Goal: Task Accomplishment & Management: Manage account settings

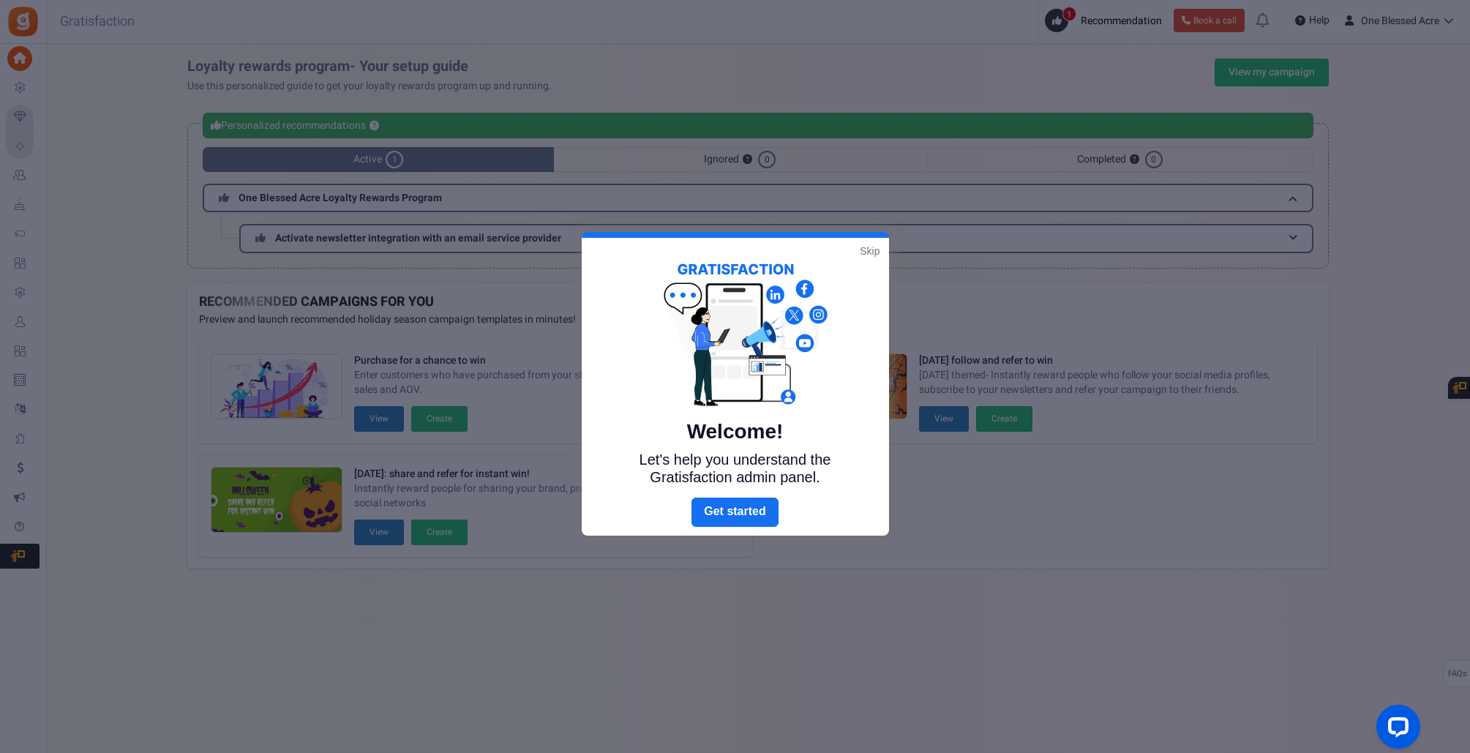
click at [872, 250] on link "Skip" at bounding box center [870, 251] width 20 height 15
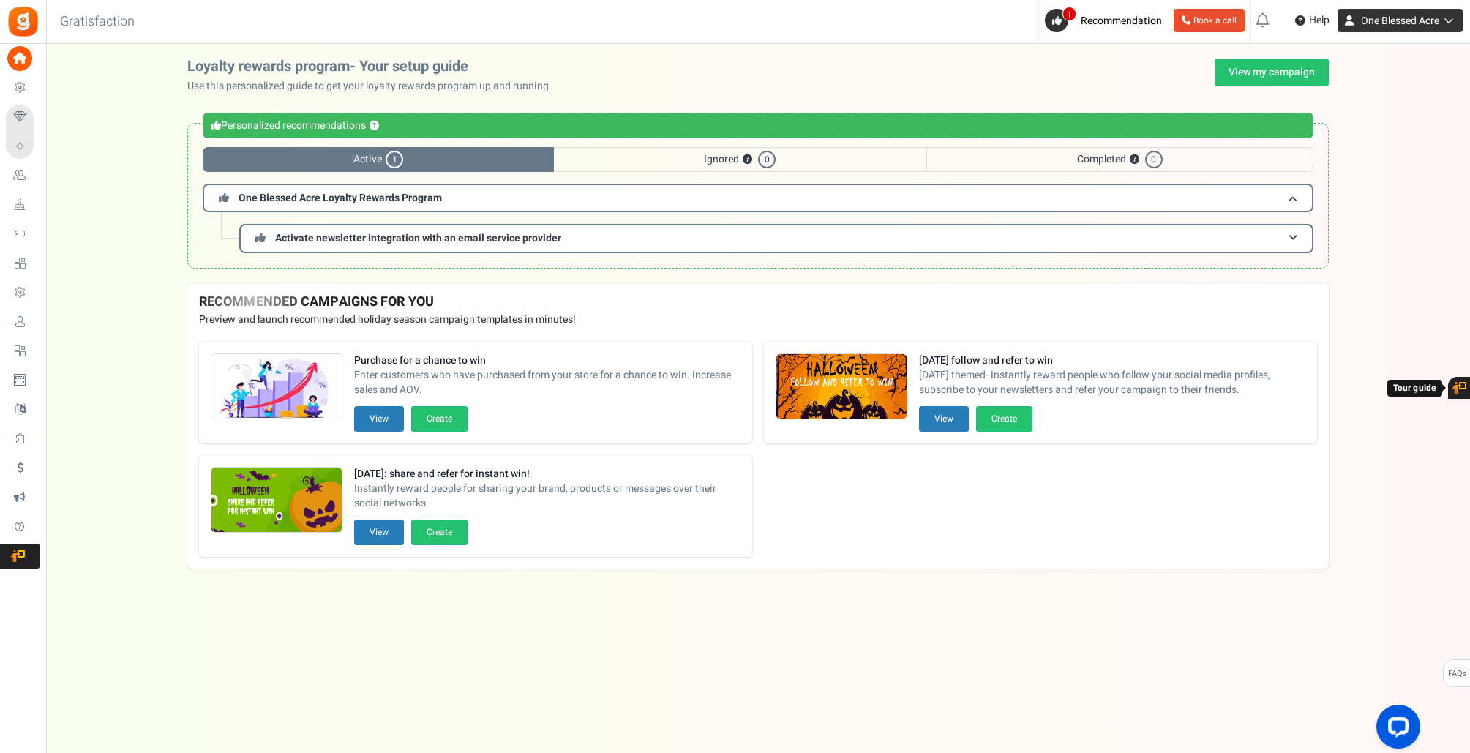
click at [1376, 19] on span "One Blessed Acre" at bounding box center [1400, 20] width 78 height 15
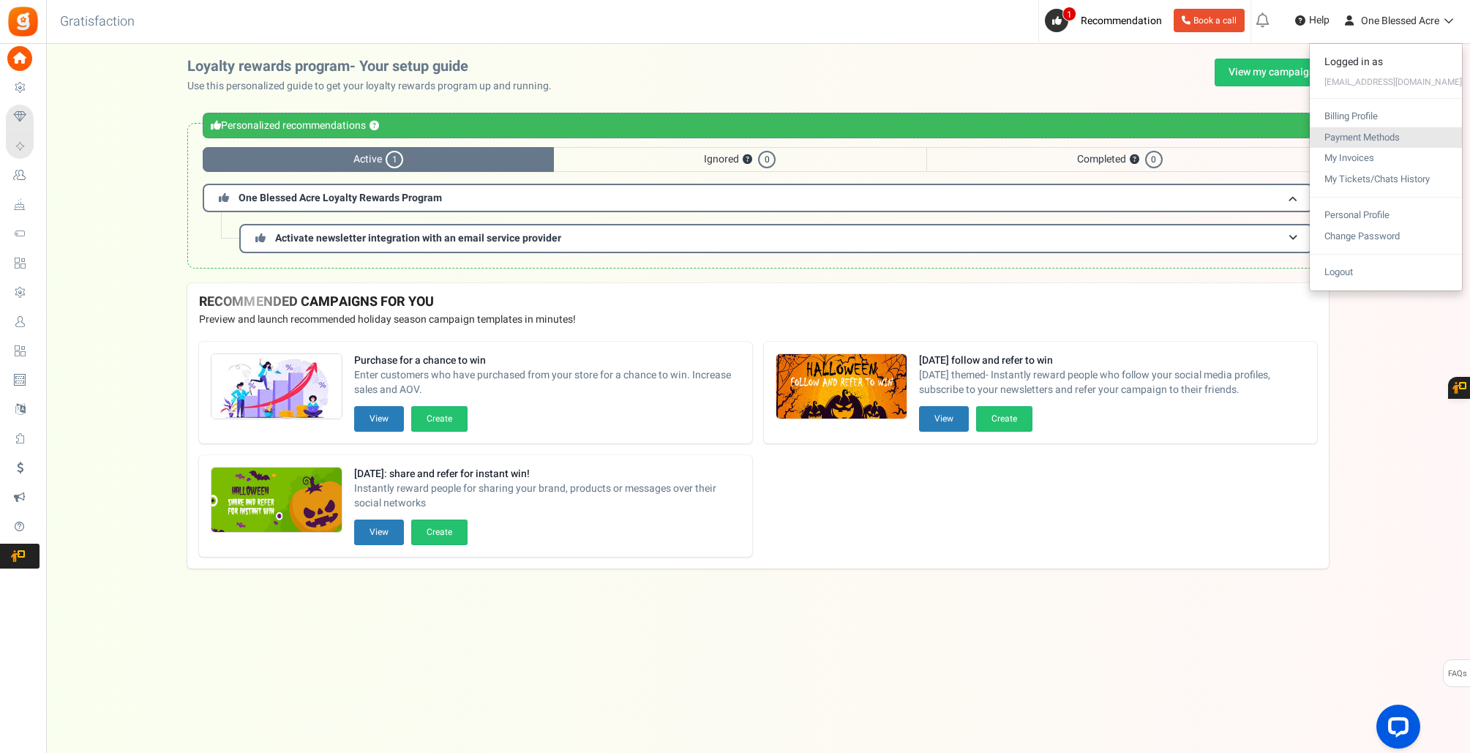
click at [1368, 135] on link "Payment Methods" at bounding box center [1386, 137] width 152 height 21
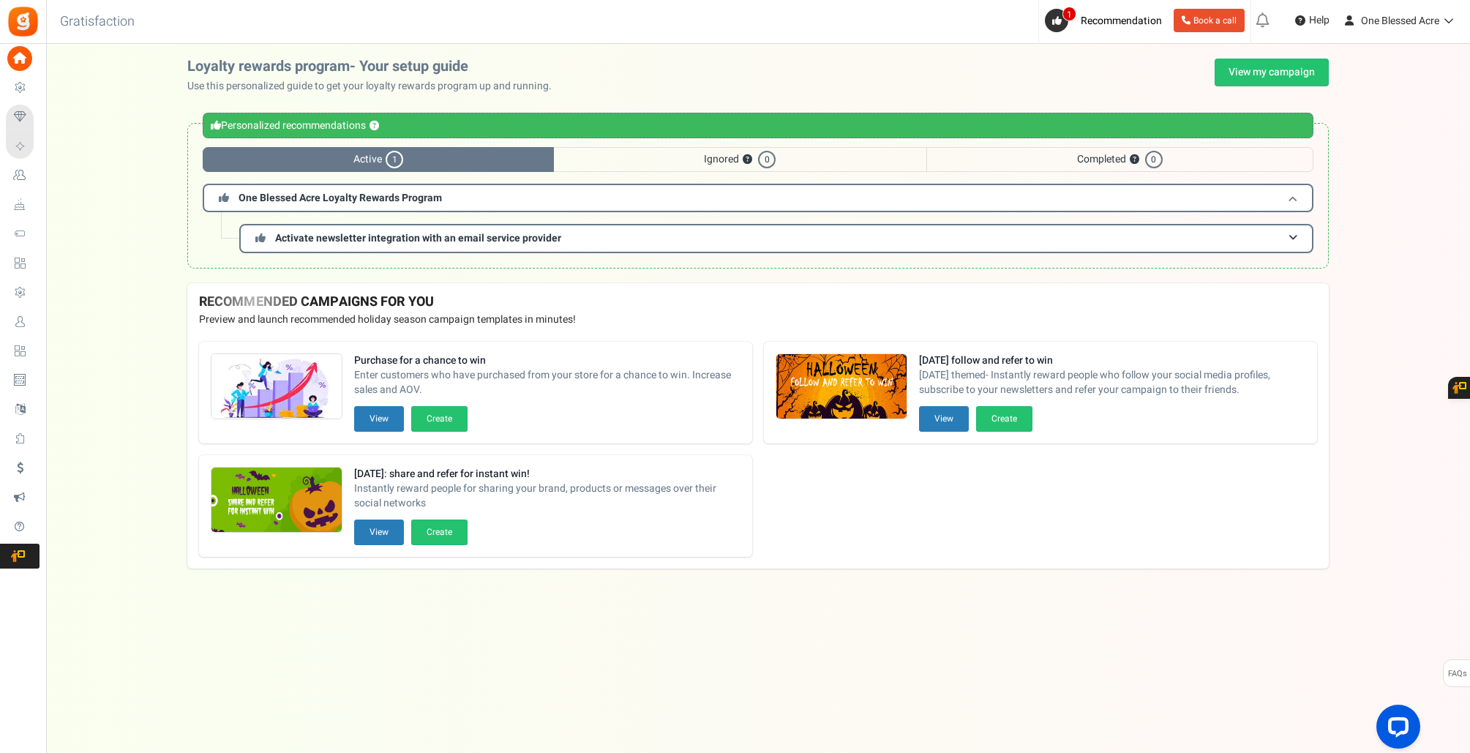
click at [333, 200] on span "One Blessed Acre Loyalty Rewards Program" at bounding box center [340, 197] width 203 height 15
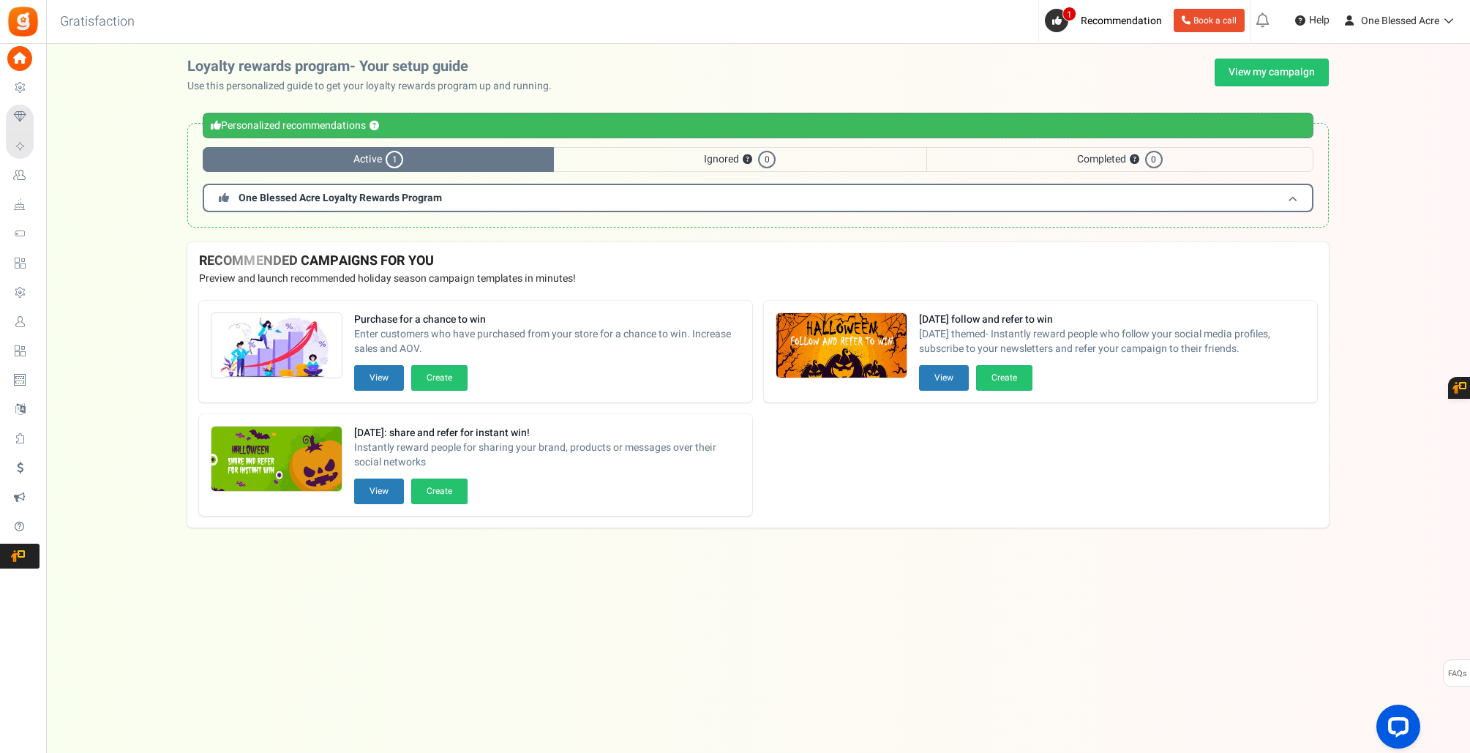
click at [333, 200] on span "One Blessed Acre Loyalty Rewards Program" at bounding box center [340, 197] width 203 height 15
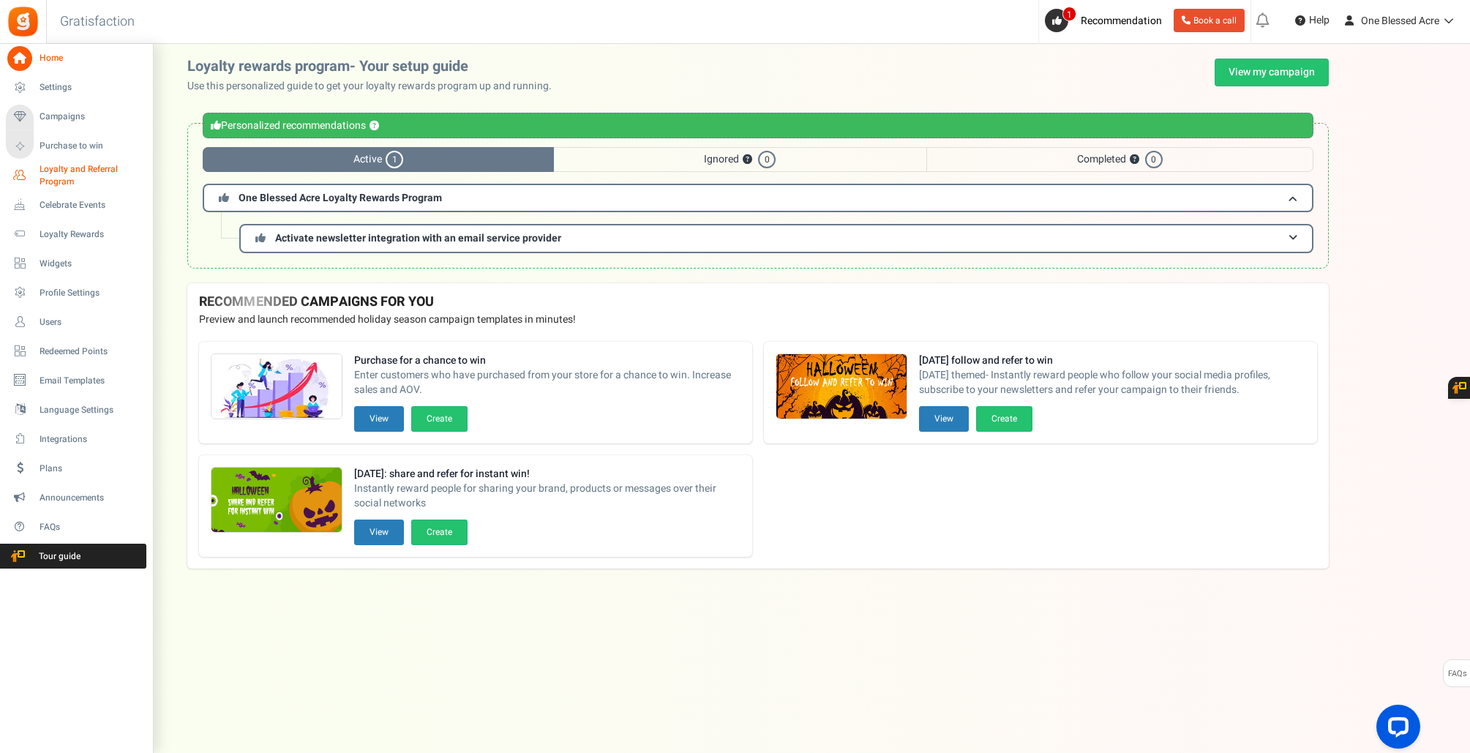
click at [53, 170] on span "Loyalty and Referral Program" at bounding box center [93, 175] width 107 height 25
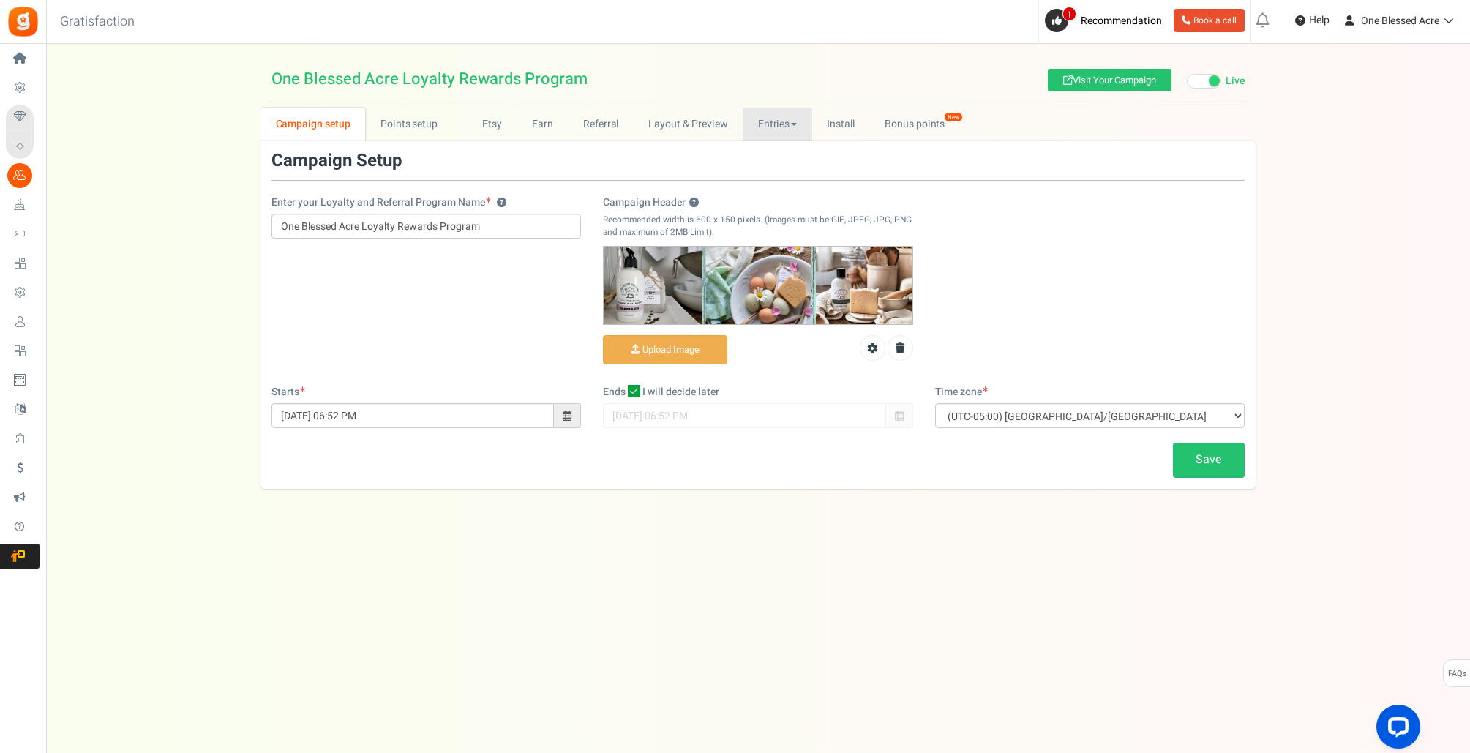
click at [770, 121] on link "Entries" at bounding box center [778, 124] width 70 height 33
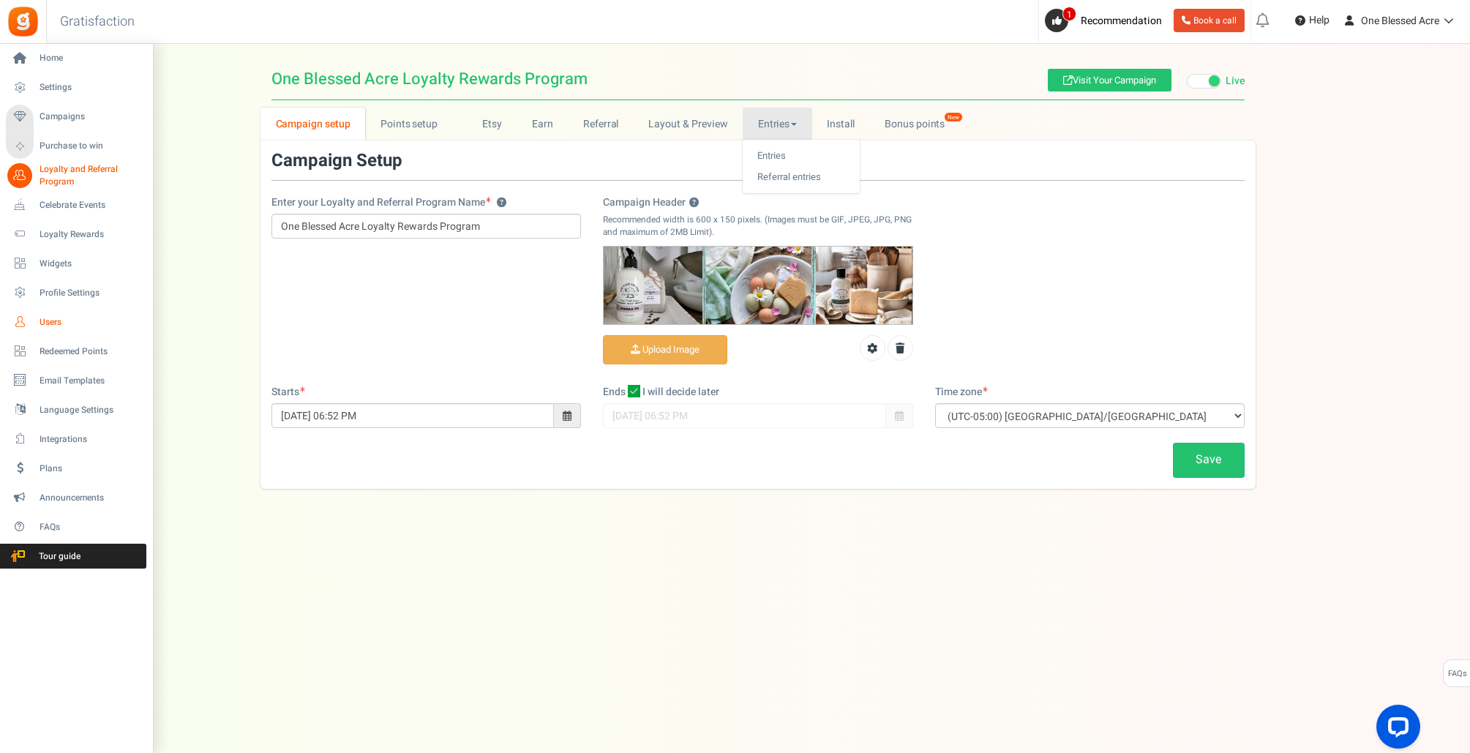
click at [52, 322] on span "Users" at bounding box center [91, 322] width 102 height 12
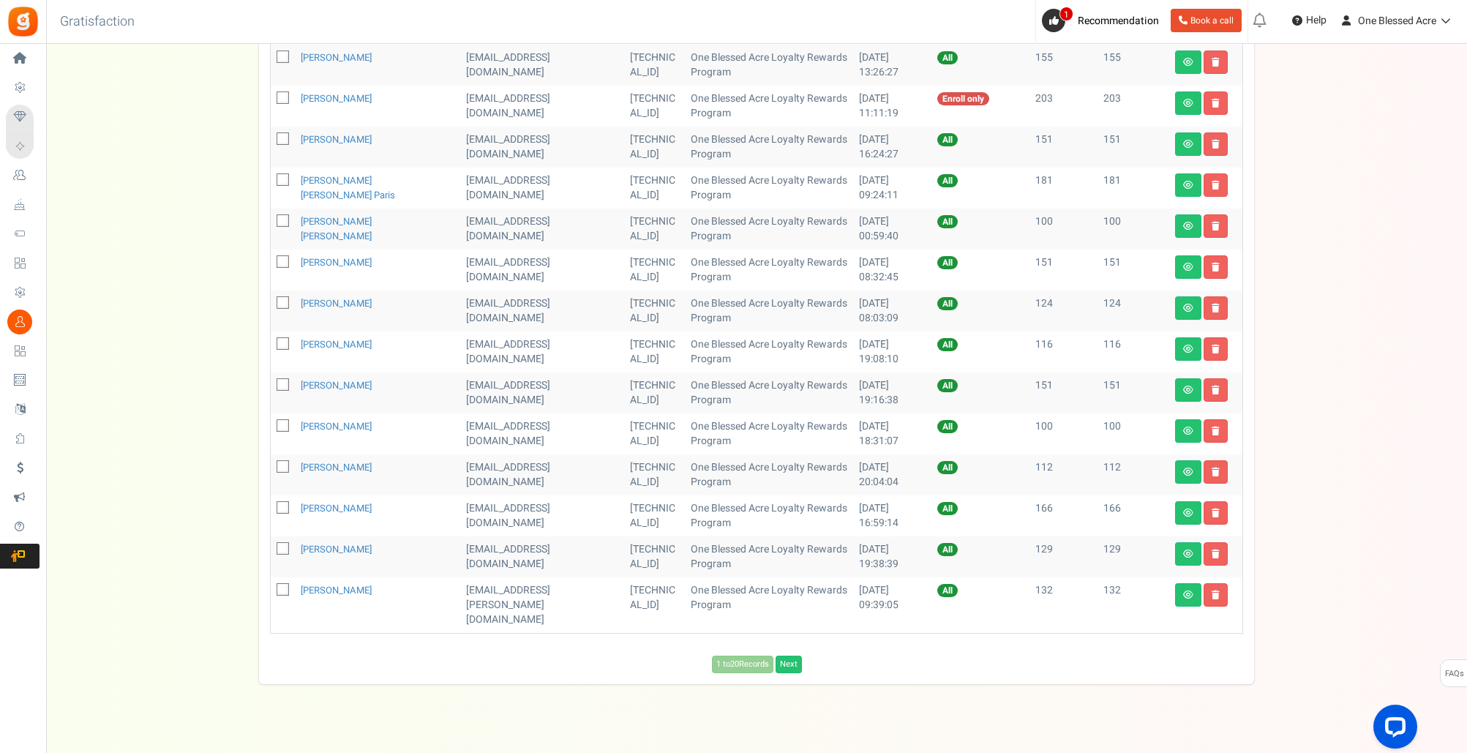
scroll to position [557, 0]
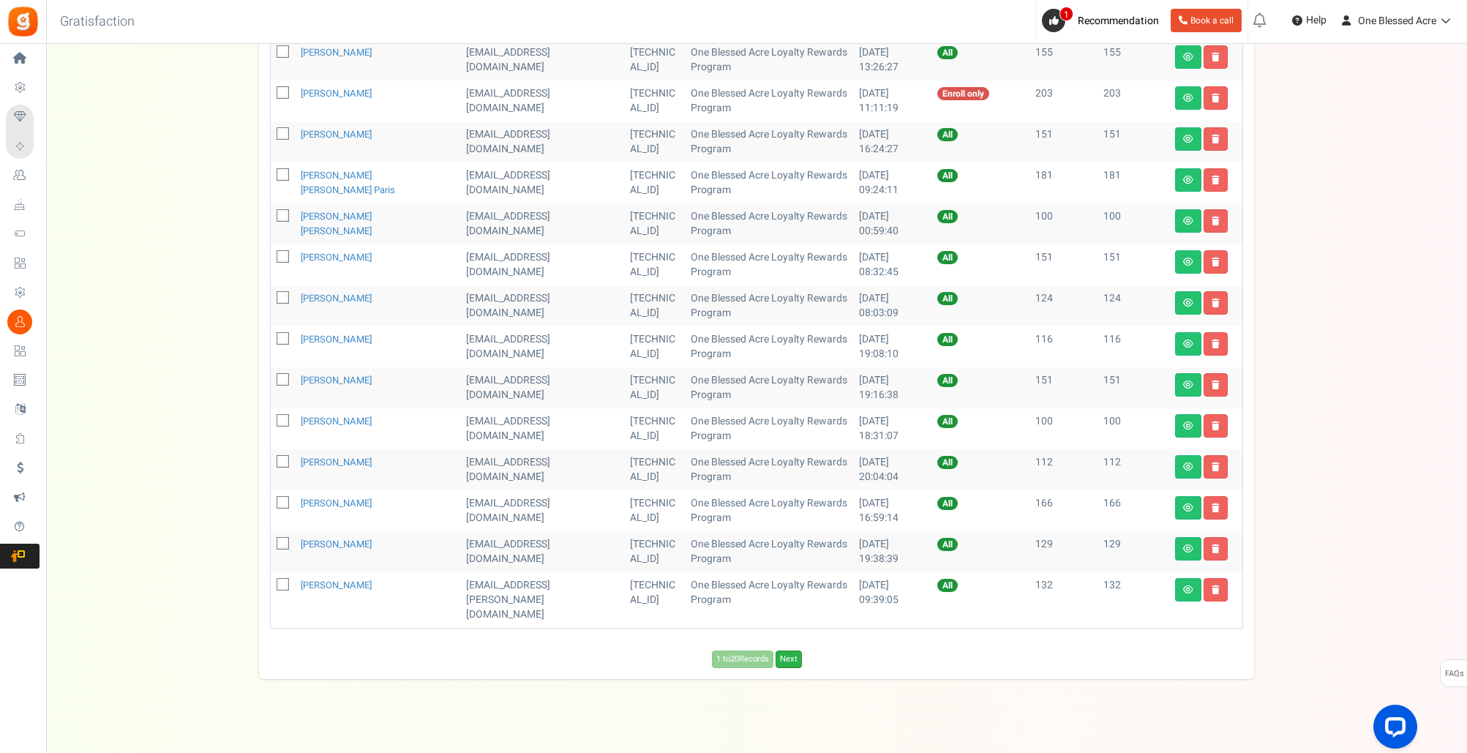
click at [789, 651] on link "Next" at bounding box center [789, 660] width 26 height 18
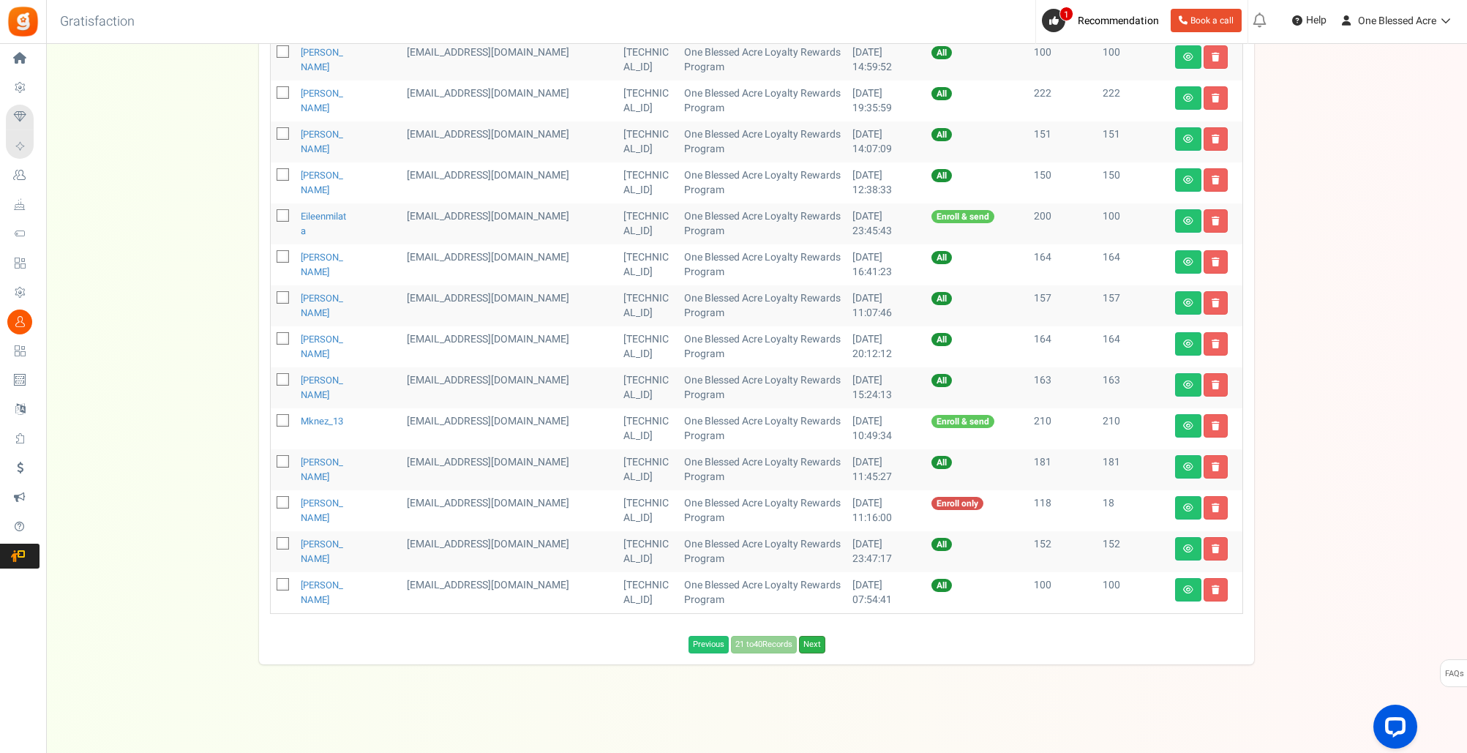
click at [815, 643] on link "Next" at bounding box center [812, 645] width 26 height 18
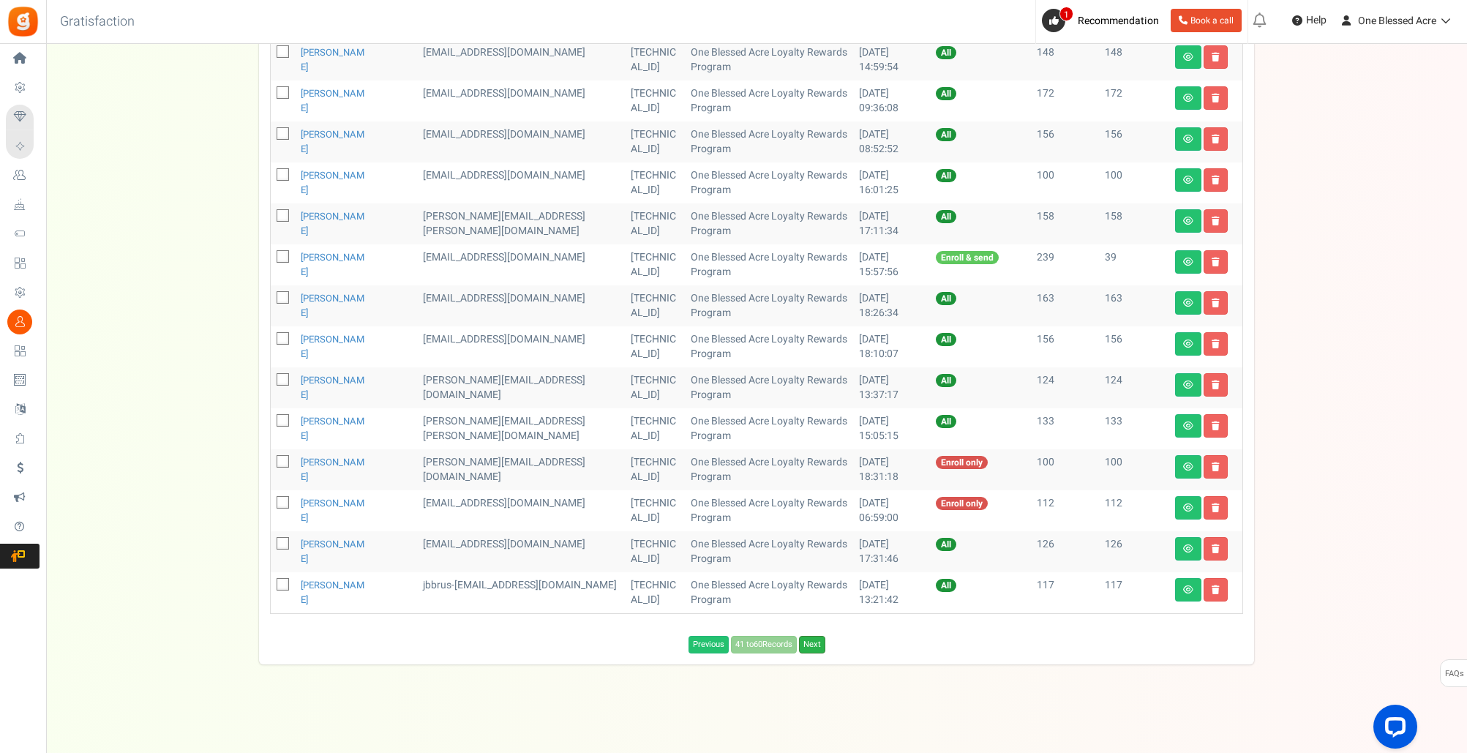
click at [814, 641] on link "Next" at bounding box center [812, 645] width 26 height 18
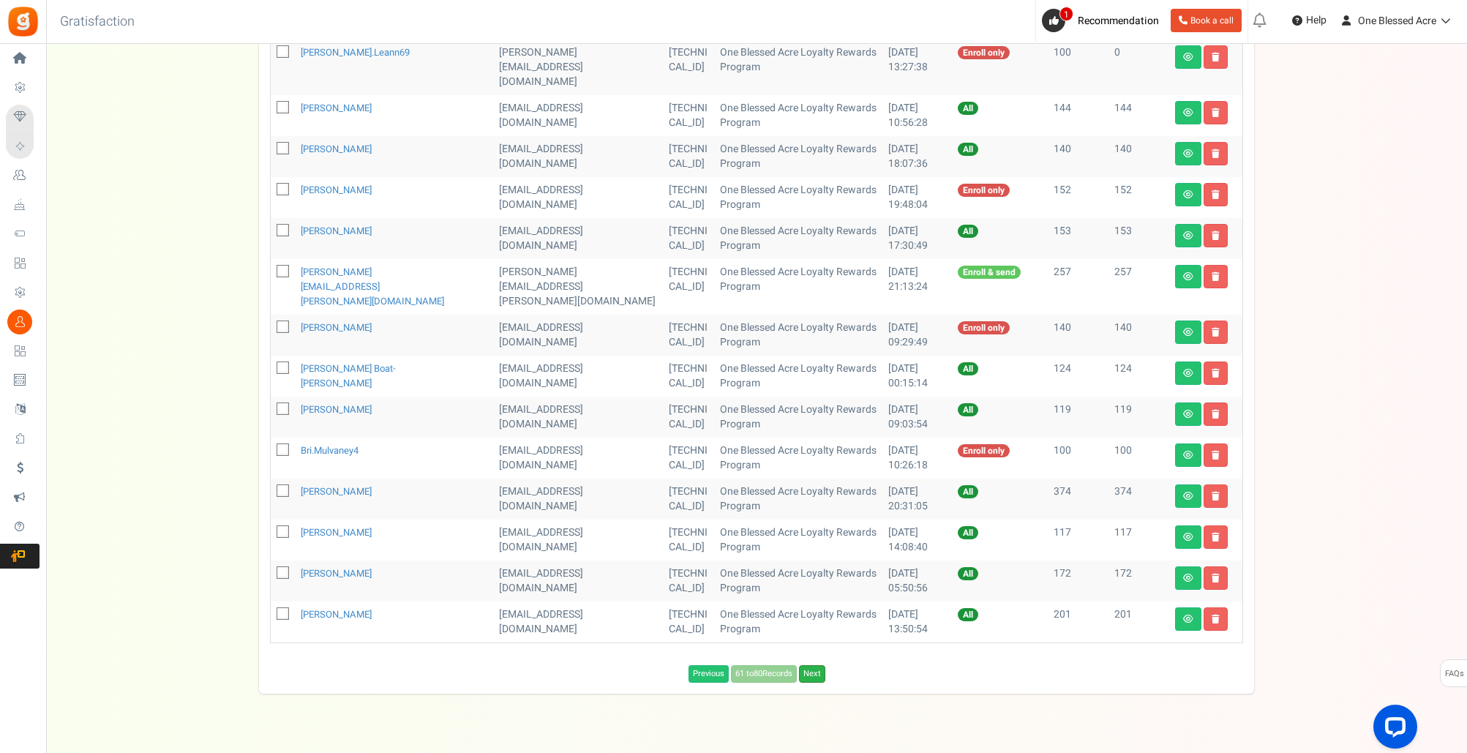
click at [819, 665] on link "Next" at bounding box center [812, 674] width 26 height 18
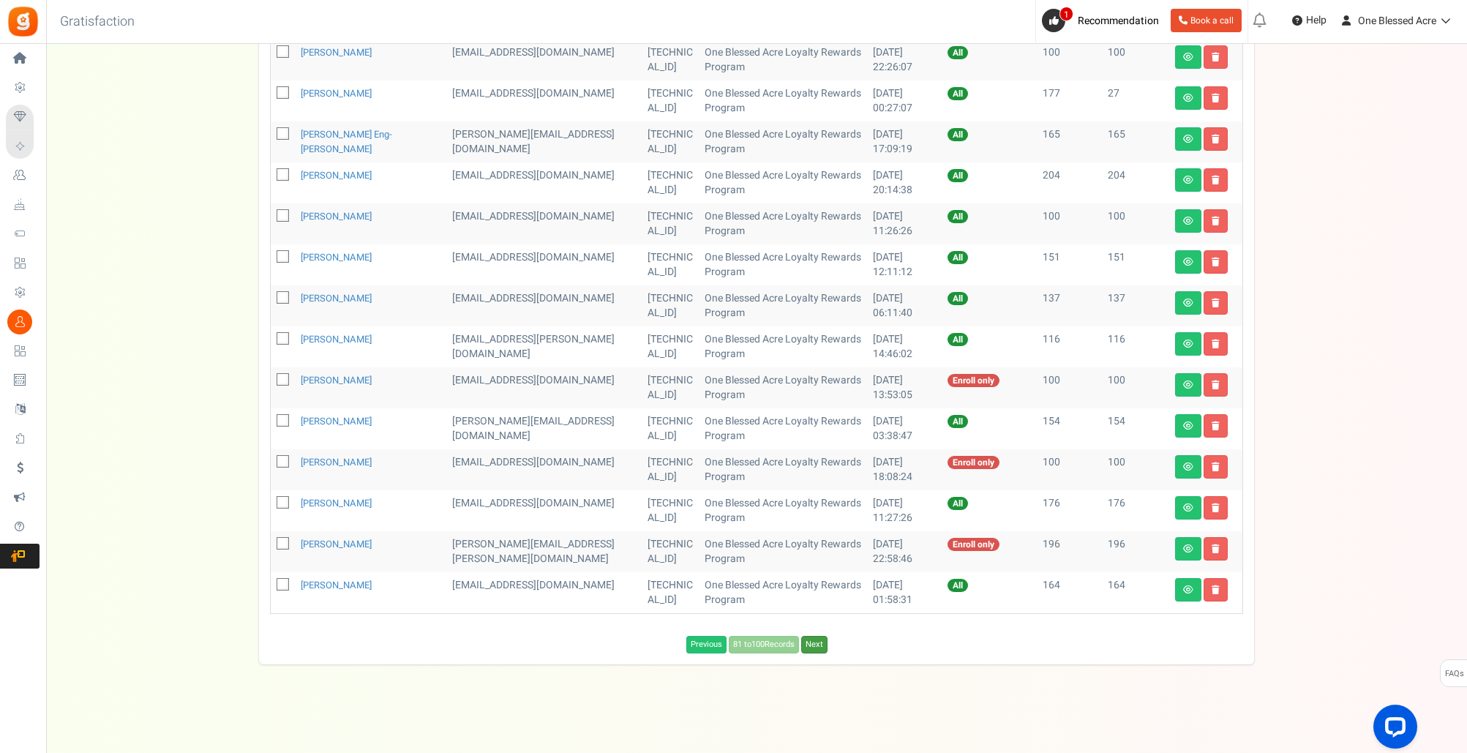
click at [819, 644] on link "Next" at bounding box center [814, 645] width 26 height 18
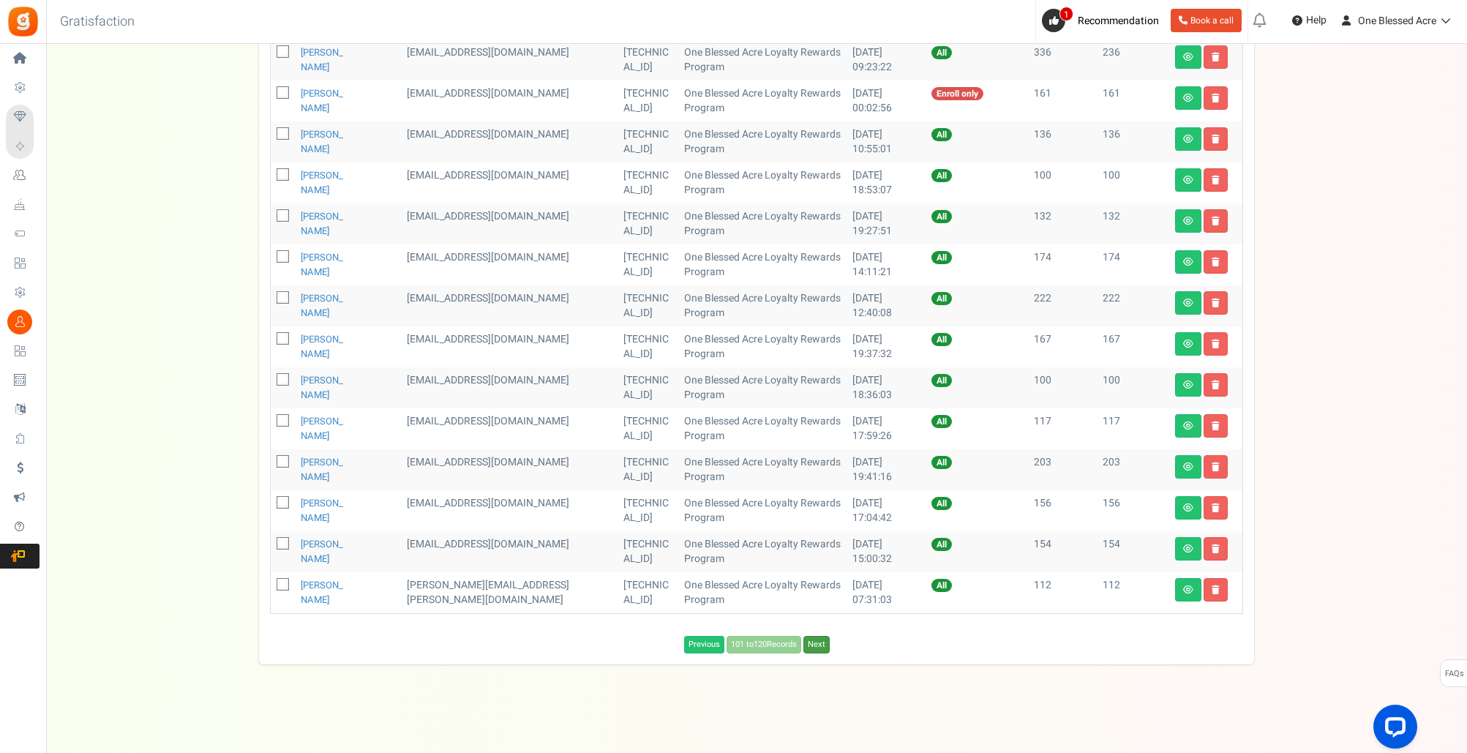
click at [819, 644] on link "Next" at bounding box center [816, 645] width 26 height 18
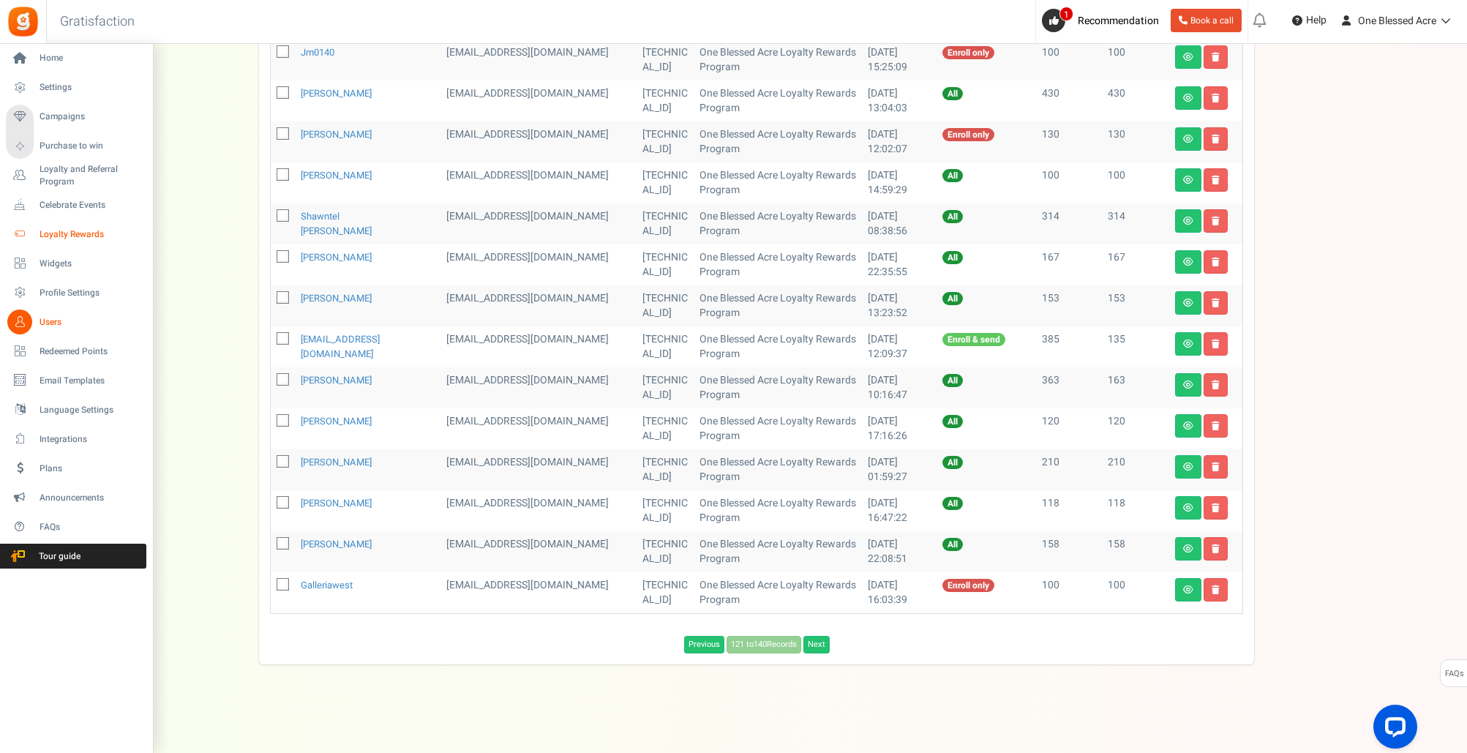
click at [73, 235] on span "Loyalty Rewards" at bounding box center [91, 234] width 102 height 12
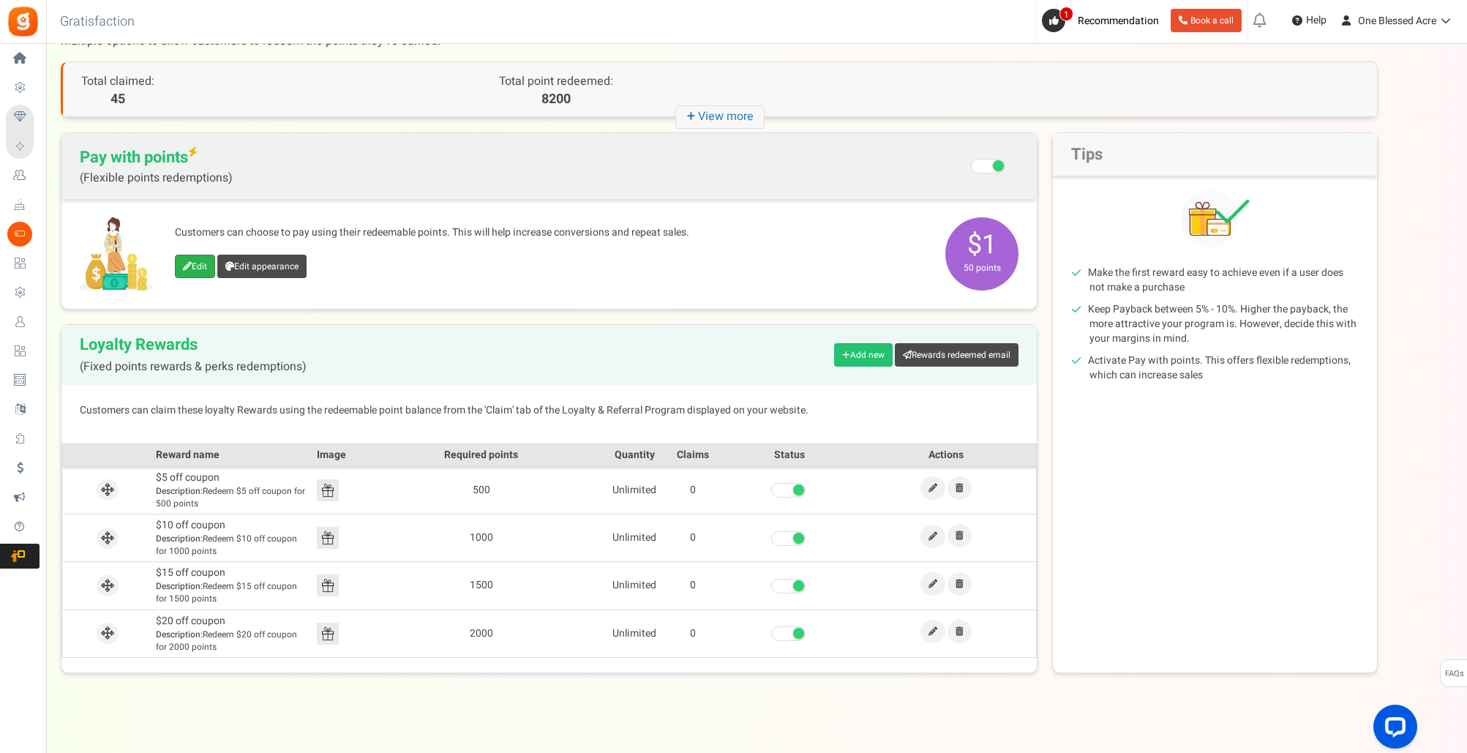
scroll to position [59, 0]
click at [247, 266] on link "Edit appearance" at bounding box center [261, 264] width 89 height 23
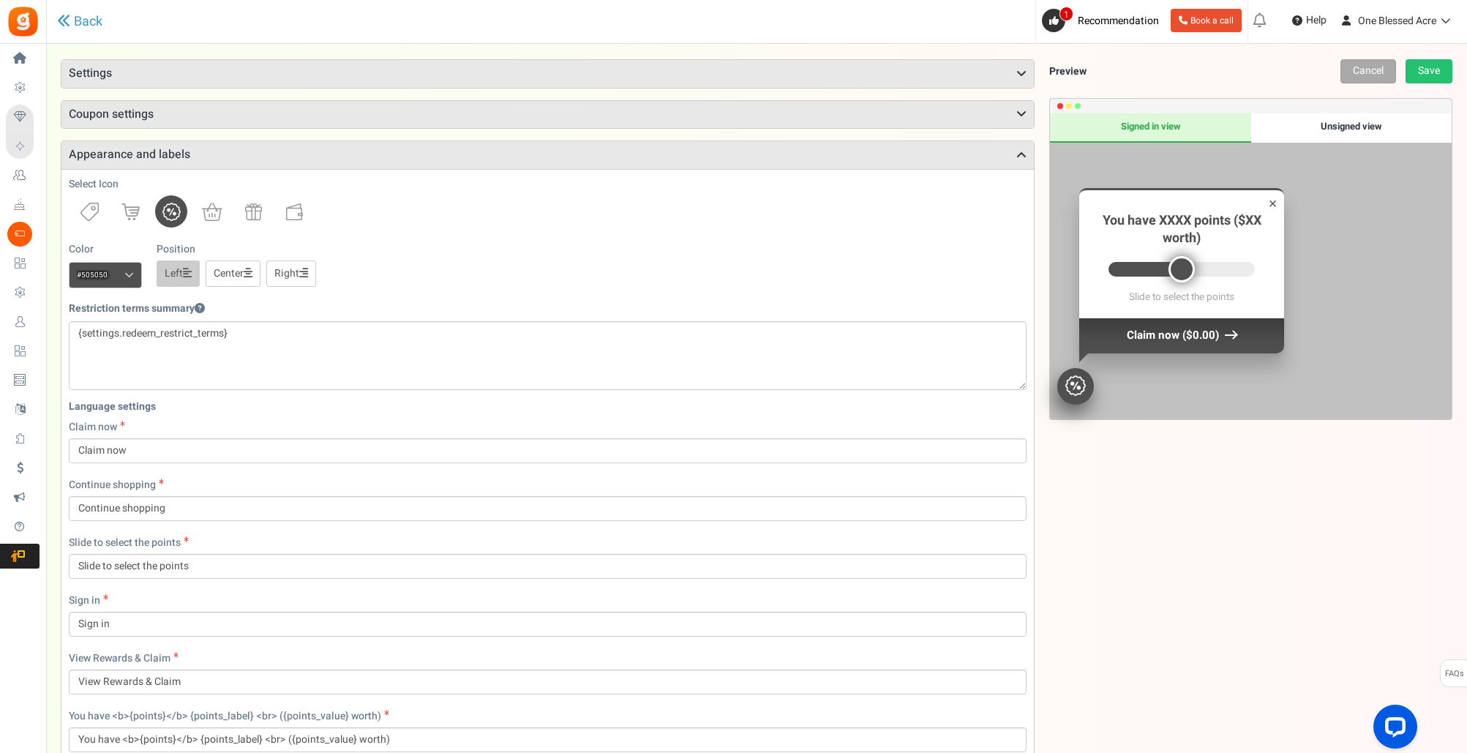
scroll to position [78, 0]
click at [76, 20] on link "Back" at bounding box center [79, 21] width 45 height 15
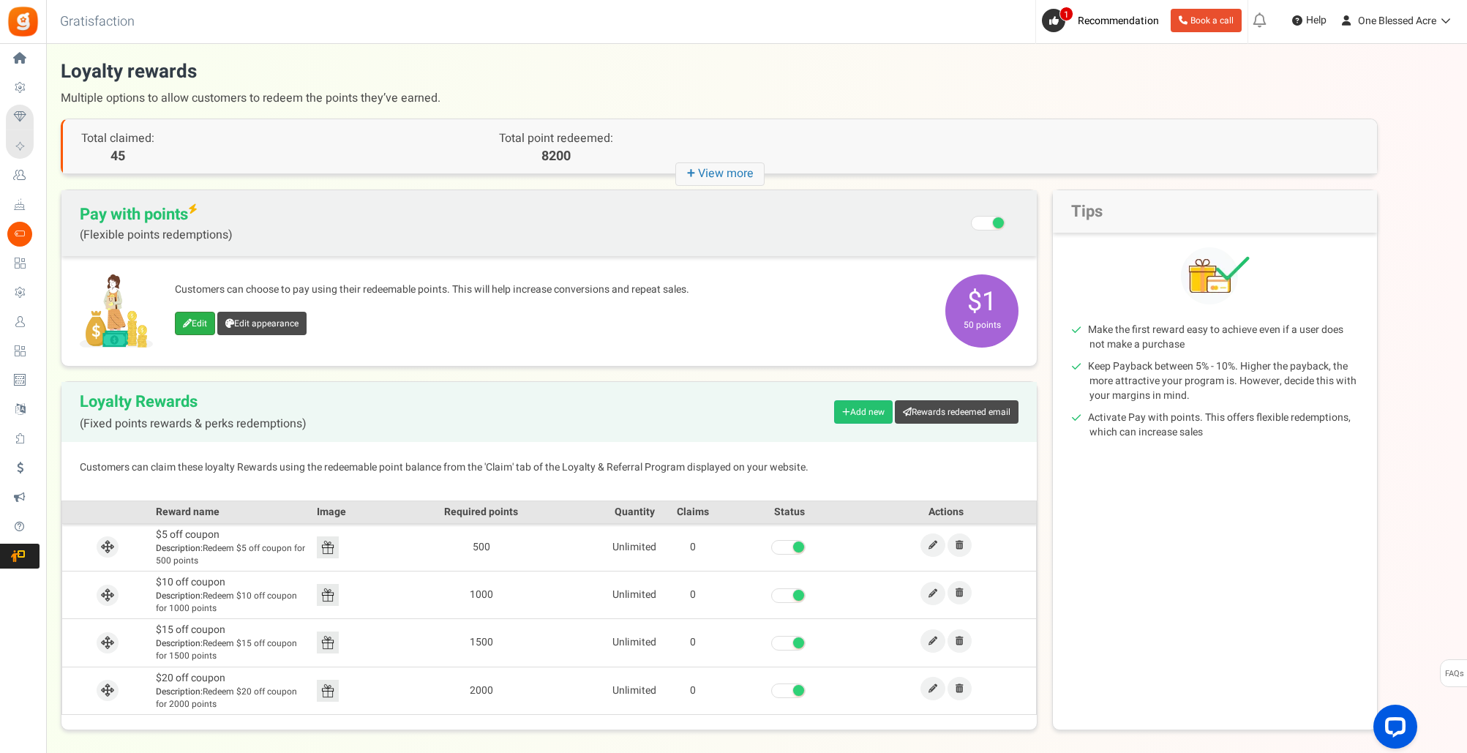
click at [193, 323] on link "Edit" at bounding box center [195, 323] width 40 height 23
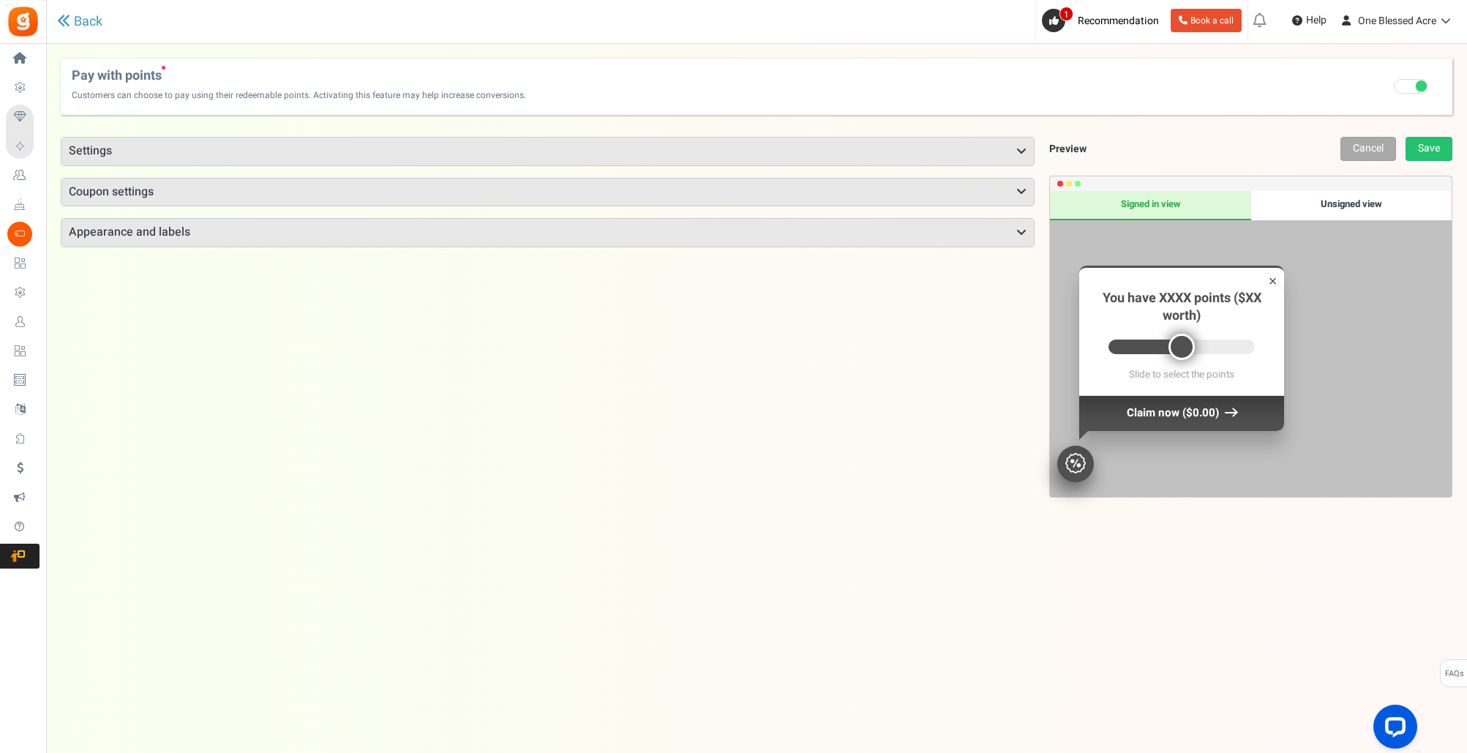
click at [1329, 206] on div "Unsigned view" at bounding box center [1351, 205] width 200 height 29
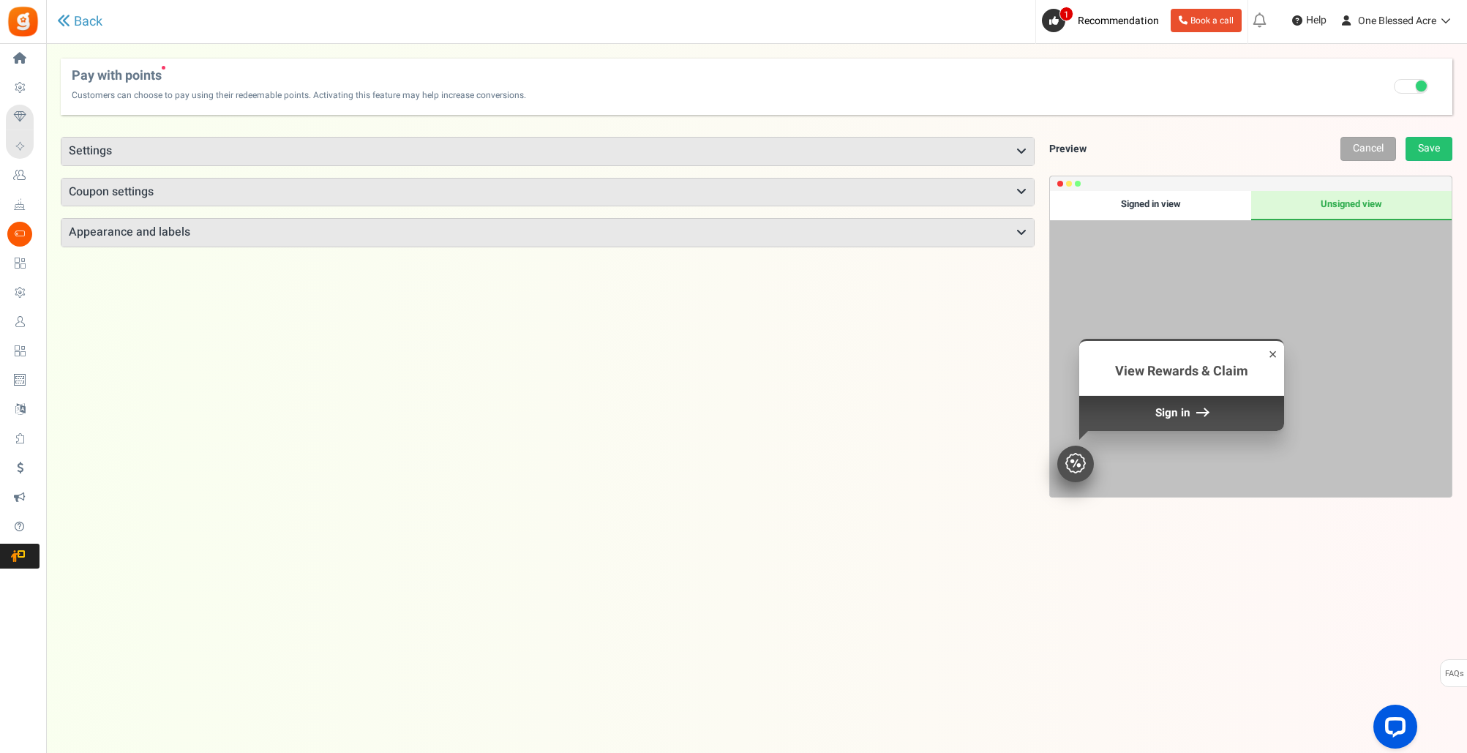
click at [1125, 206] on div "Signed in view" at bounding box center [1150, 205] width 200 height 29
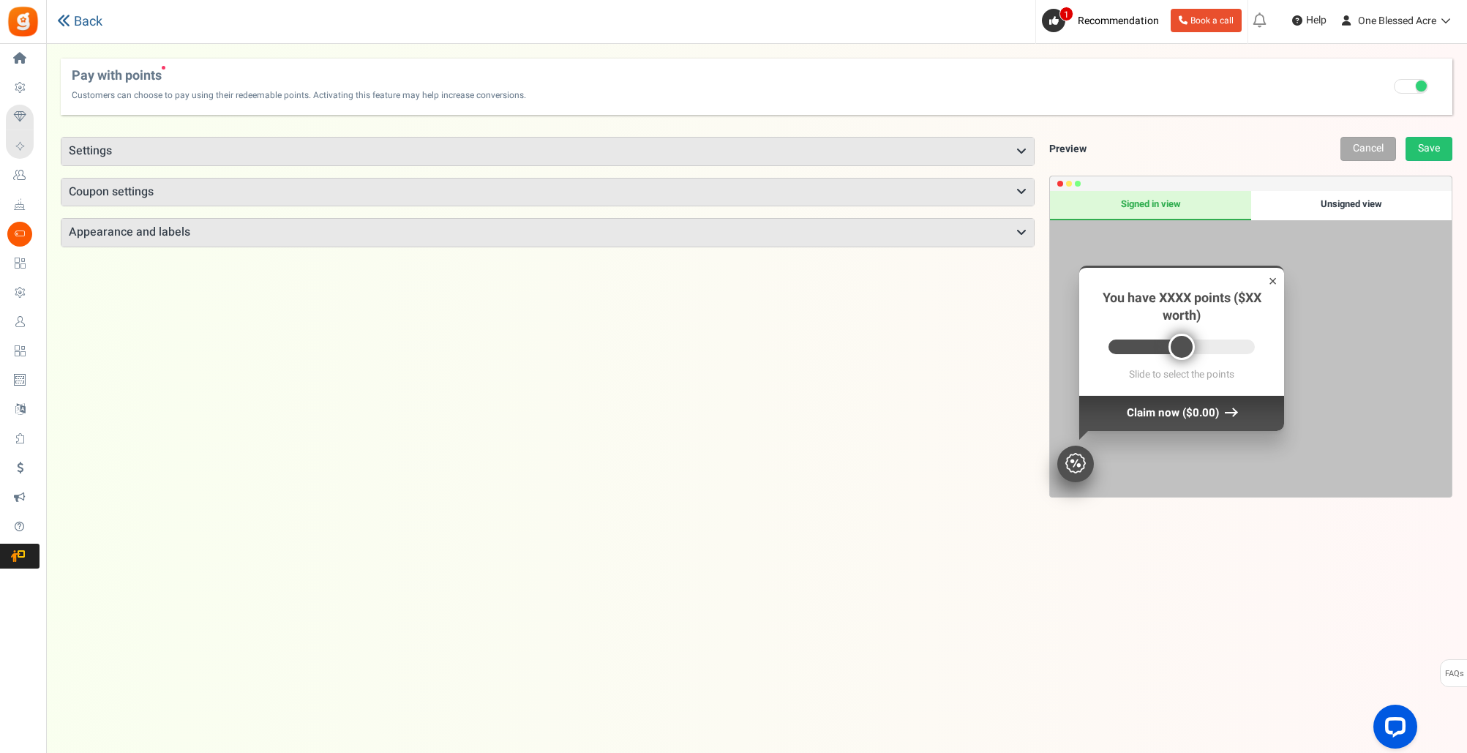
click at [62, 19] on icon at bounding box center [63, 20] width 13 height 13
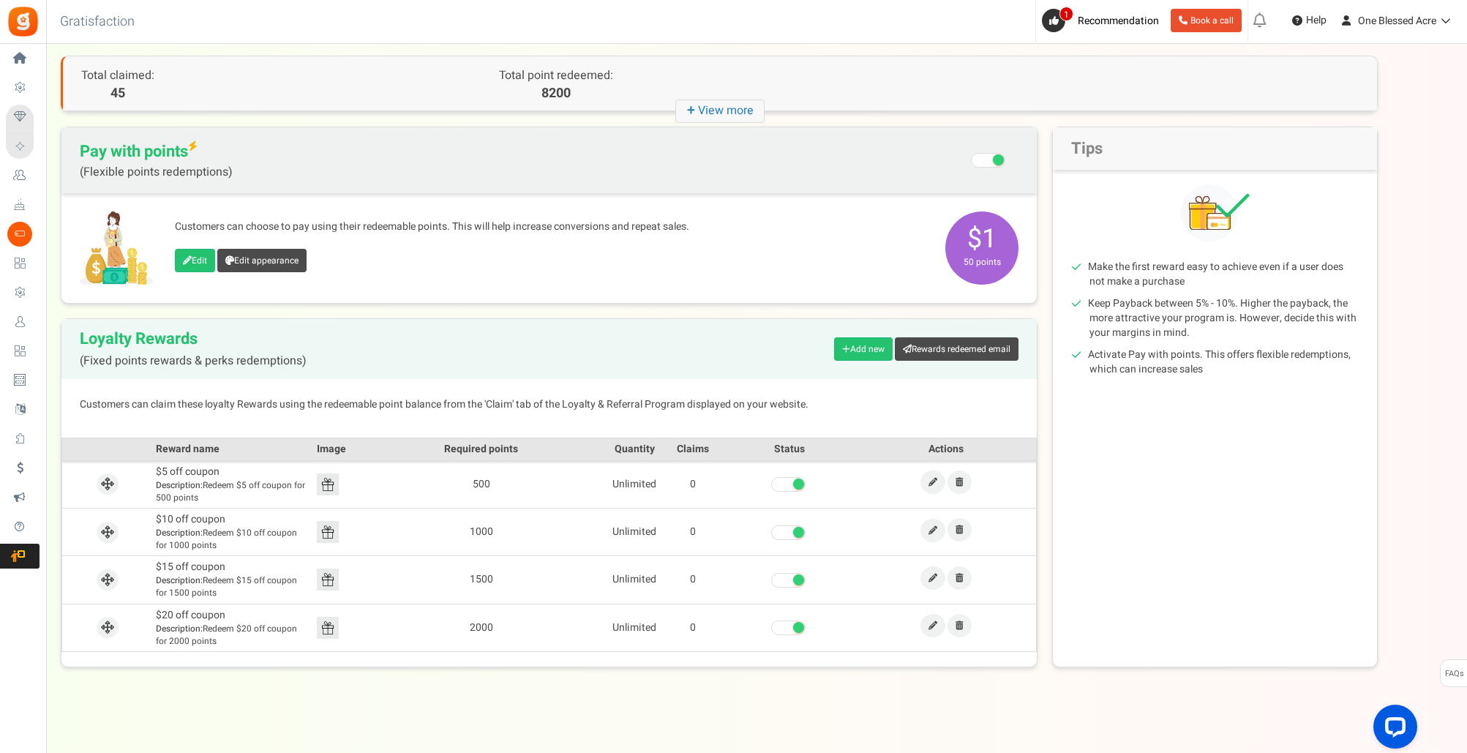
scroll to position [66, 0]
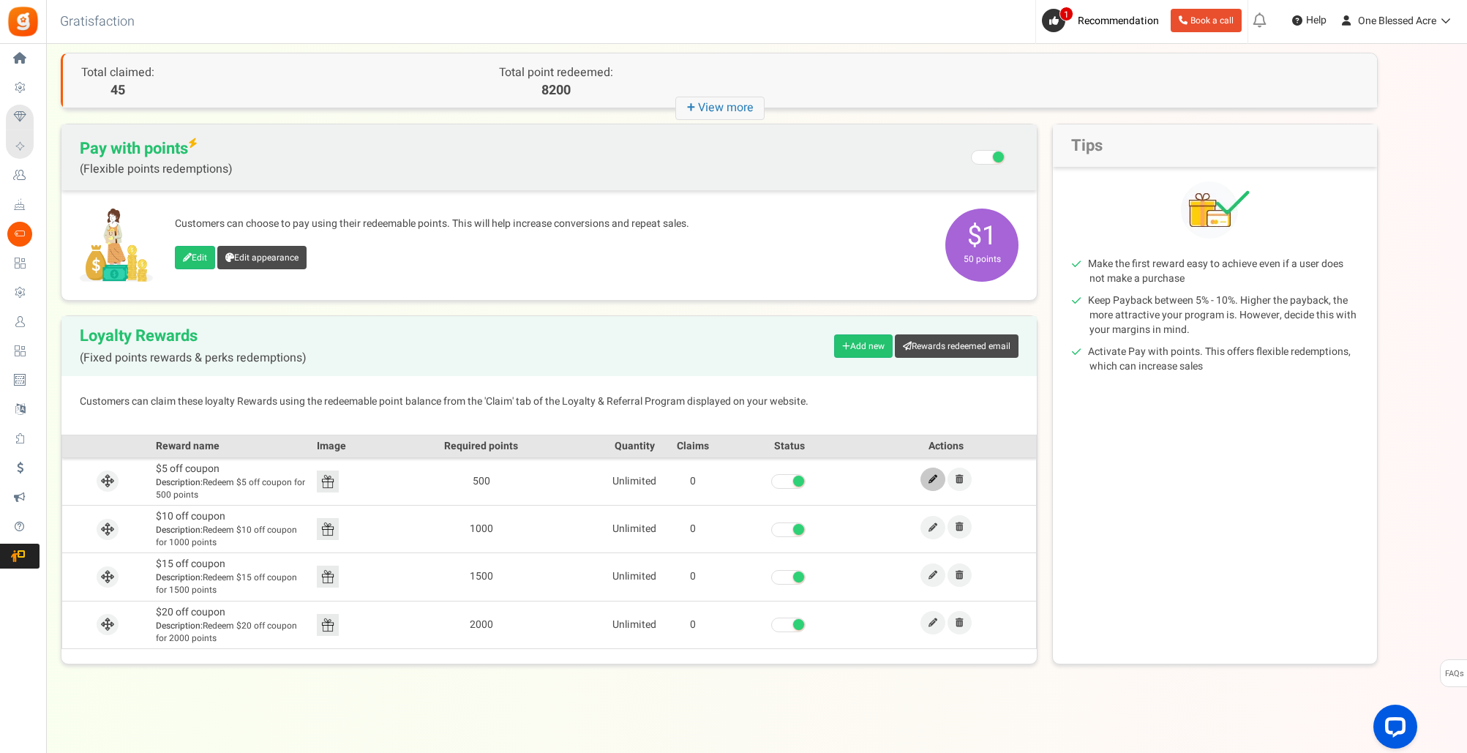
click at [929, 480] on icon at bounding box center [933, 479] width 9 height 9
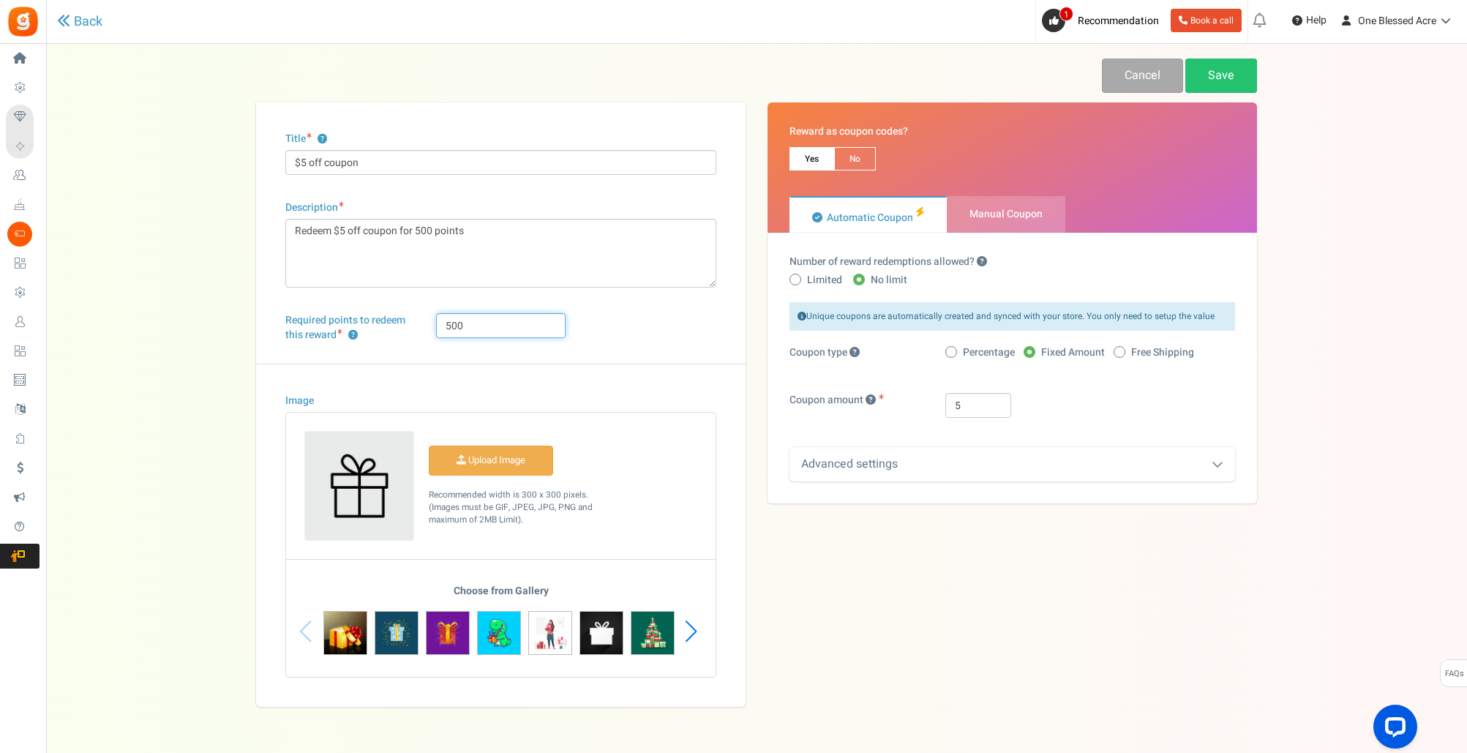
drag, startPoint x: 465, startPoint y: 326, endPoint x: 966, endPoint y: 405, distance: 507.6
click at [465, 326] on input "500" at bounding box center [500, 325] width 129 height 25
type input "5"
type input "300"
click at [396, 626] on img at bounding box center [397, 633] width 44 height 44
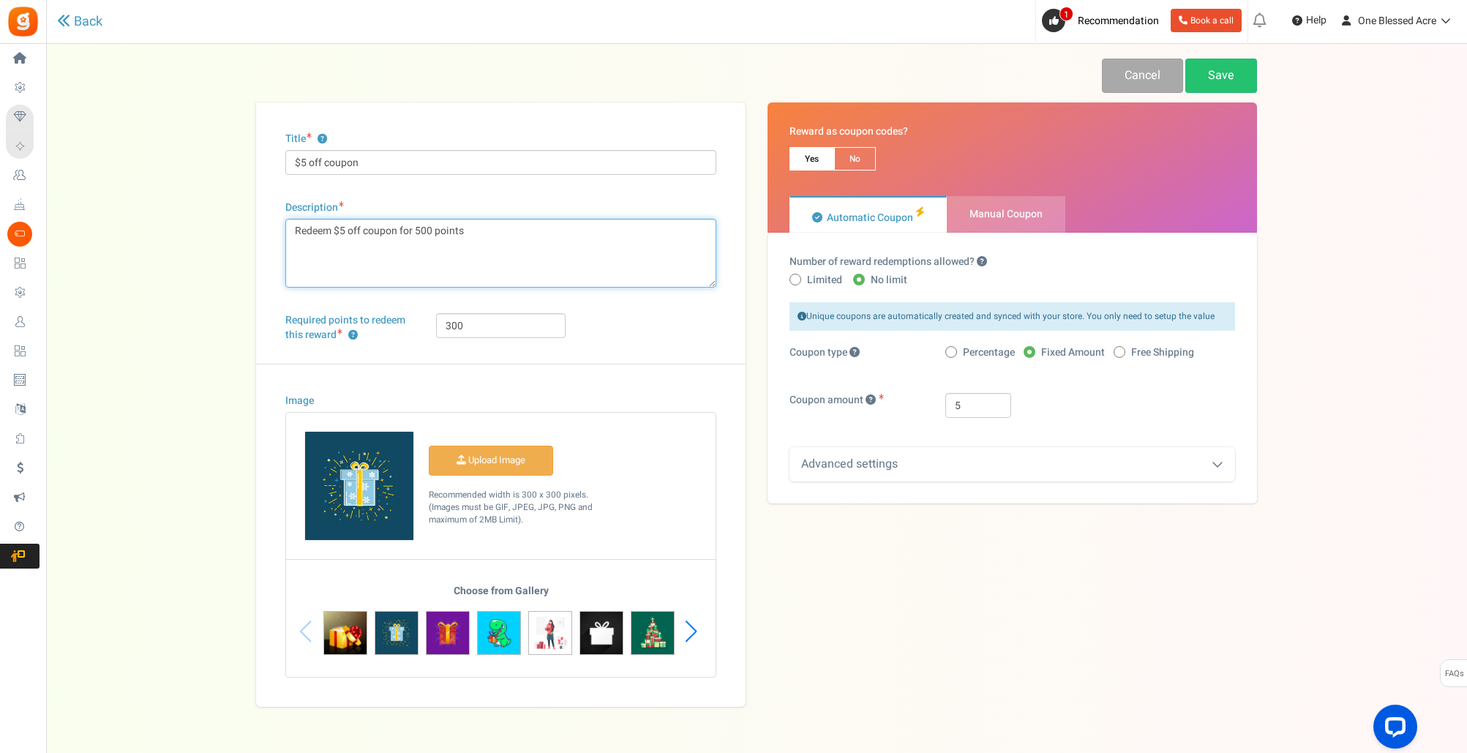
drag, startPoint x: 432, startPoint y: 230, endPoint x: 534, endPoint y: 304, distance: 126.8
click at [432, 230] on textarea "Redeem $5 off coupon for 500 points" at bounding box center [500, 253] width 431 height 69
type textarea "Redeem $5 off coupon for 300 points"
click at [679, 340] on div "Required points to redeem this reward ? 300" at bounding box center [500, 338] width 453 height 50
click at [1220, 75] on link "Save" at bounding box center [1221, 76] width 72 height 34
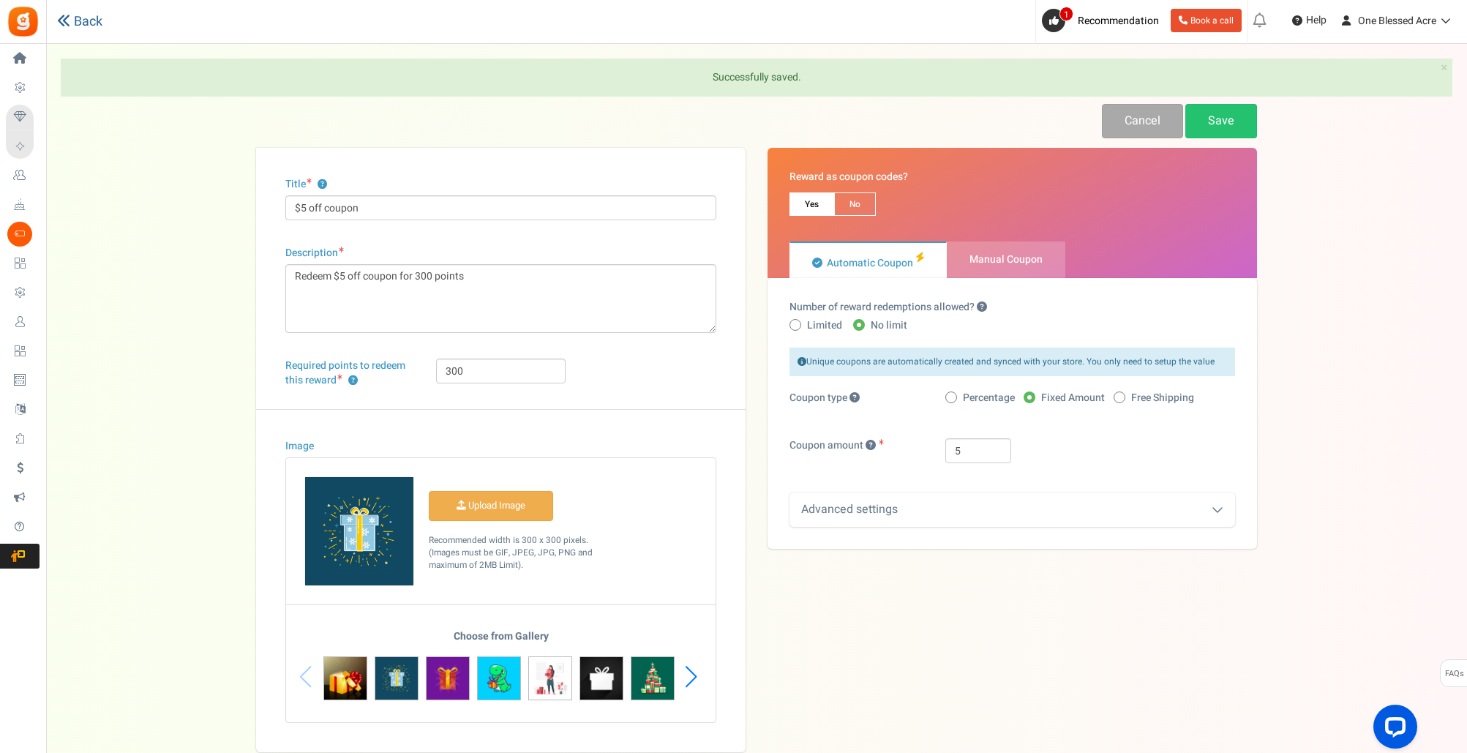
click at [79, 22] on link "Back" at bounding box center [79, 21] width 45 height 15
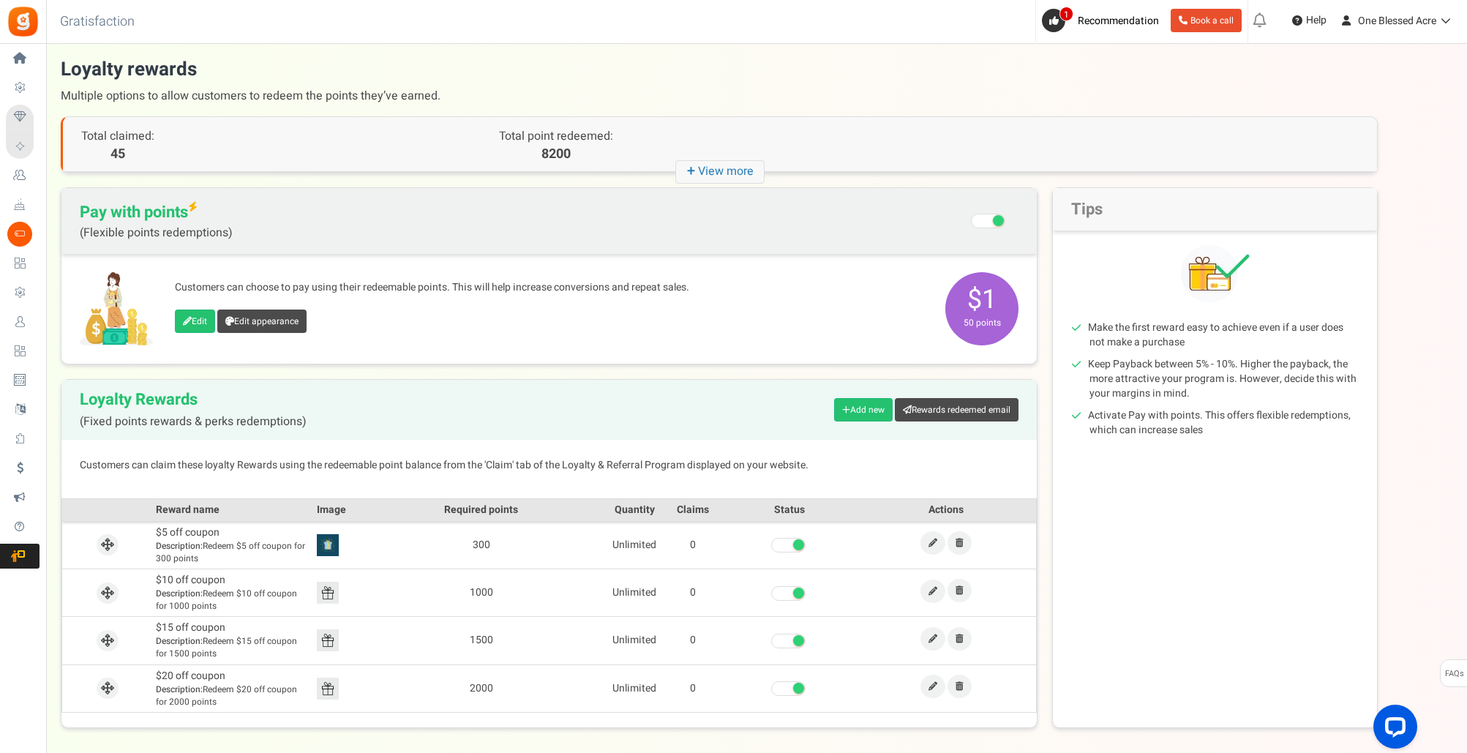
scroll to position [1, 0]
click at [930, 592] on icon at bounding box center [933, 592] width 9 height 9
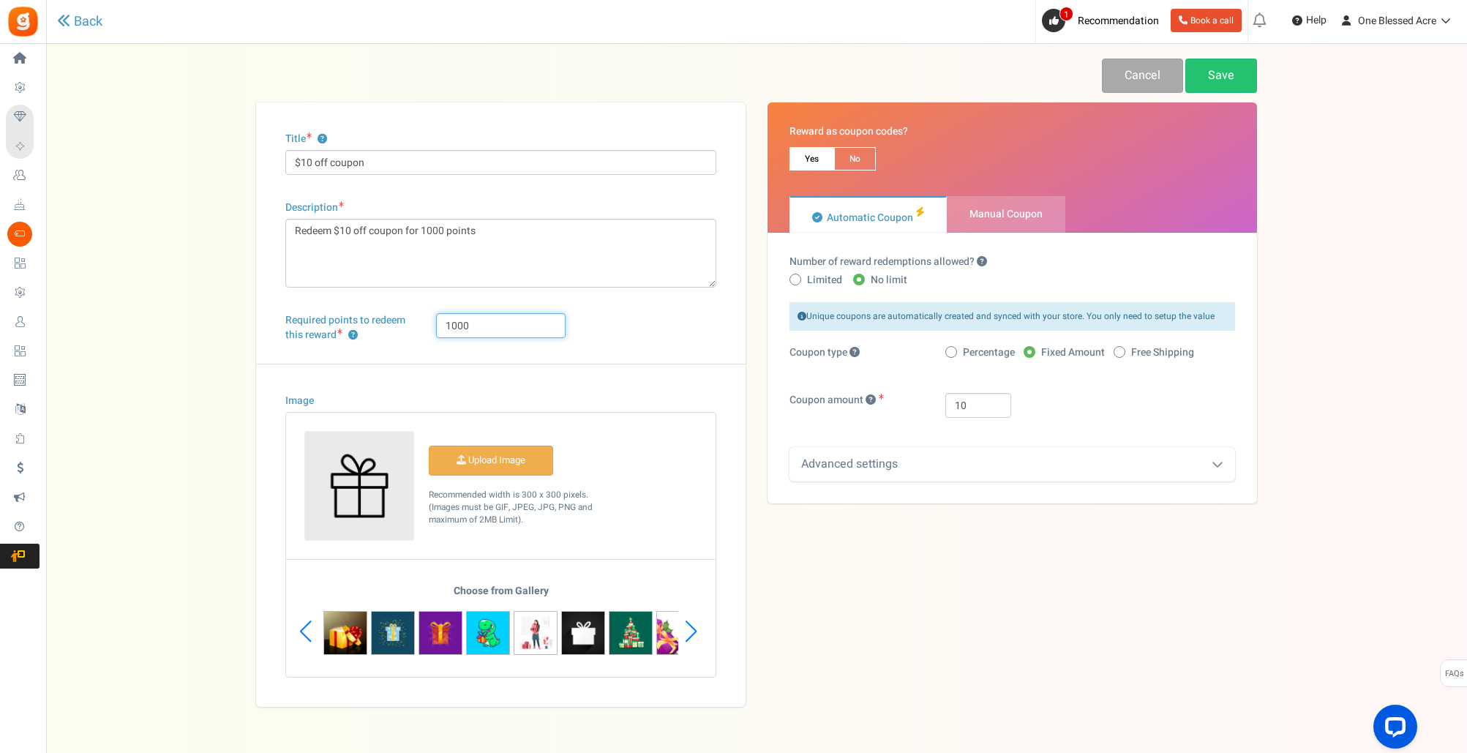
click at [488, 325] on input "1000" at bounding box center [500, 325] width 129 height 25
type input "1"
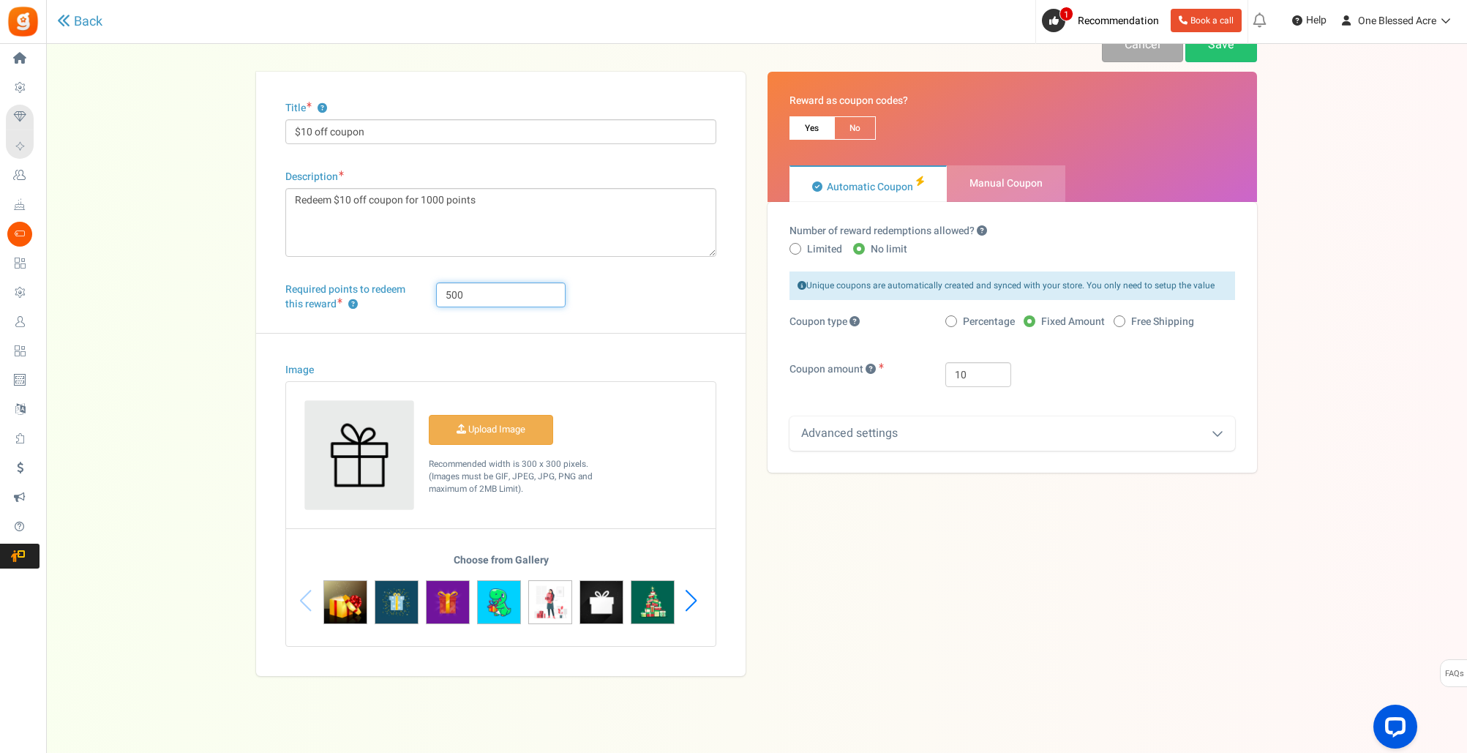
scroll to position [37, 0]
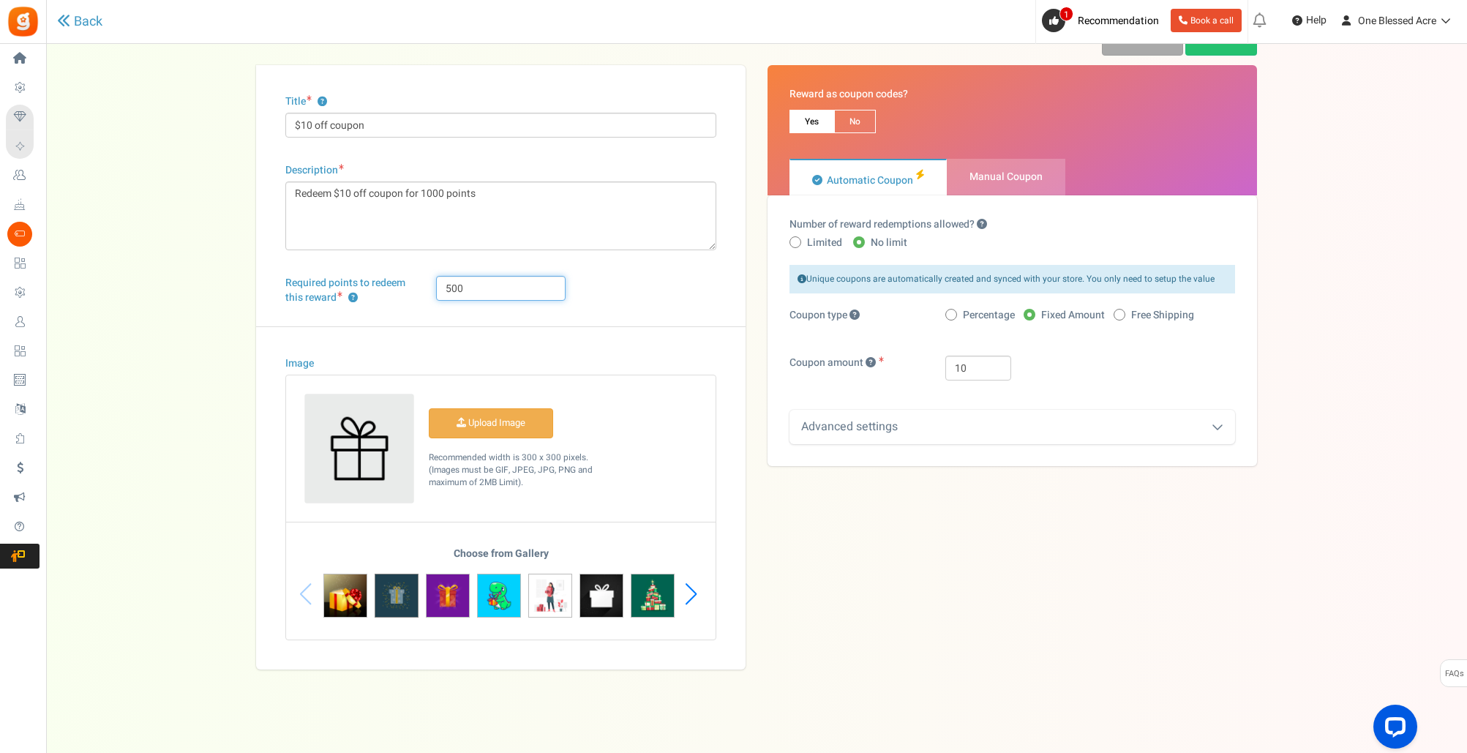
type input "500"
click at [399, 590] on img at bounding box center [397, 596] width 44 height 44
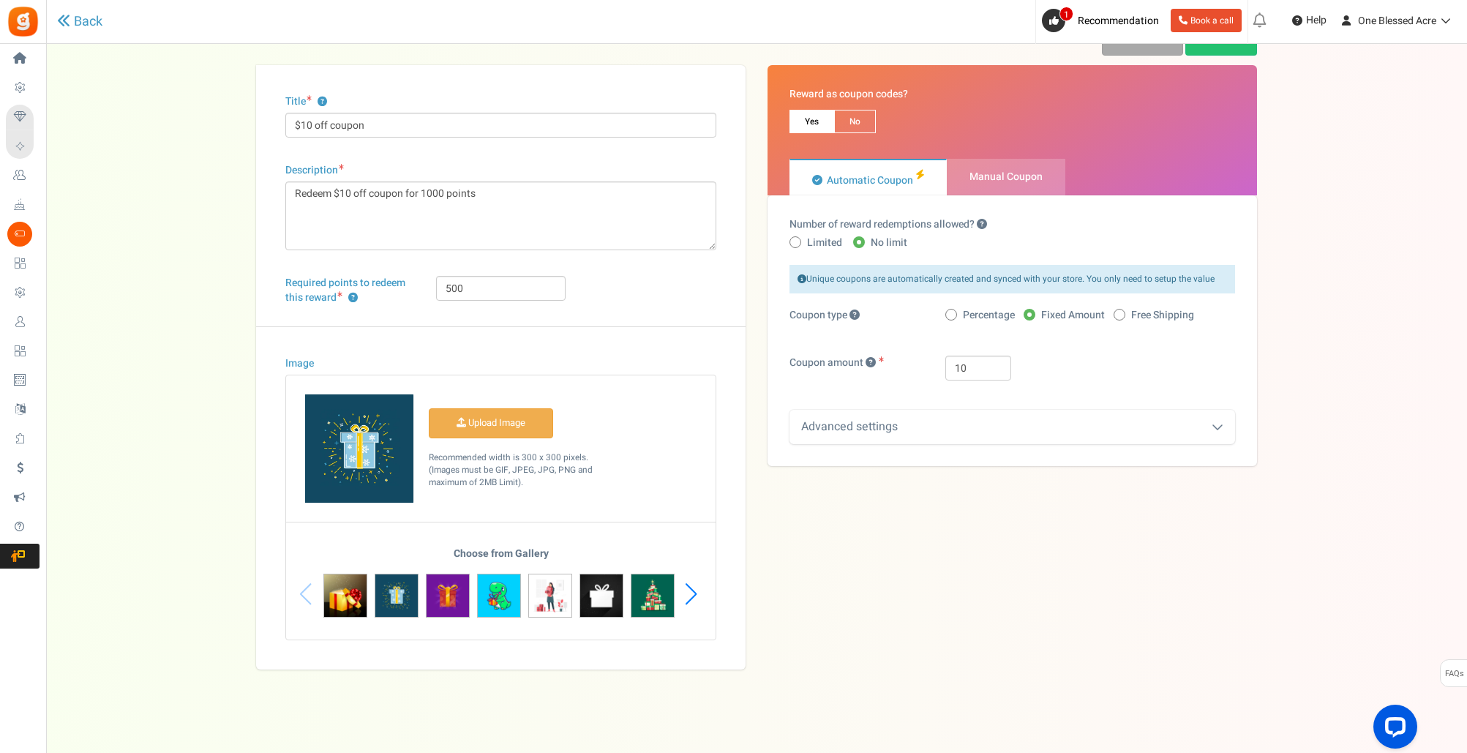
scroll to position [0, 0]
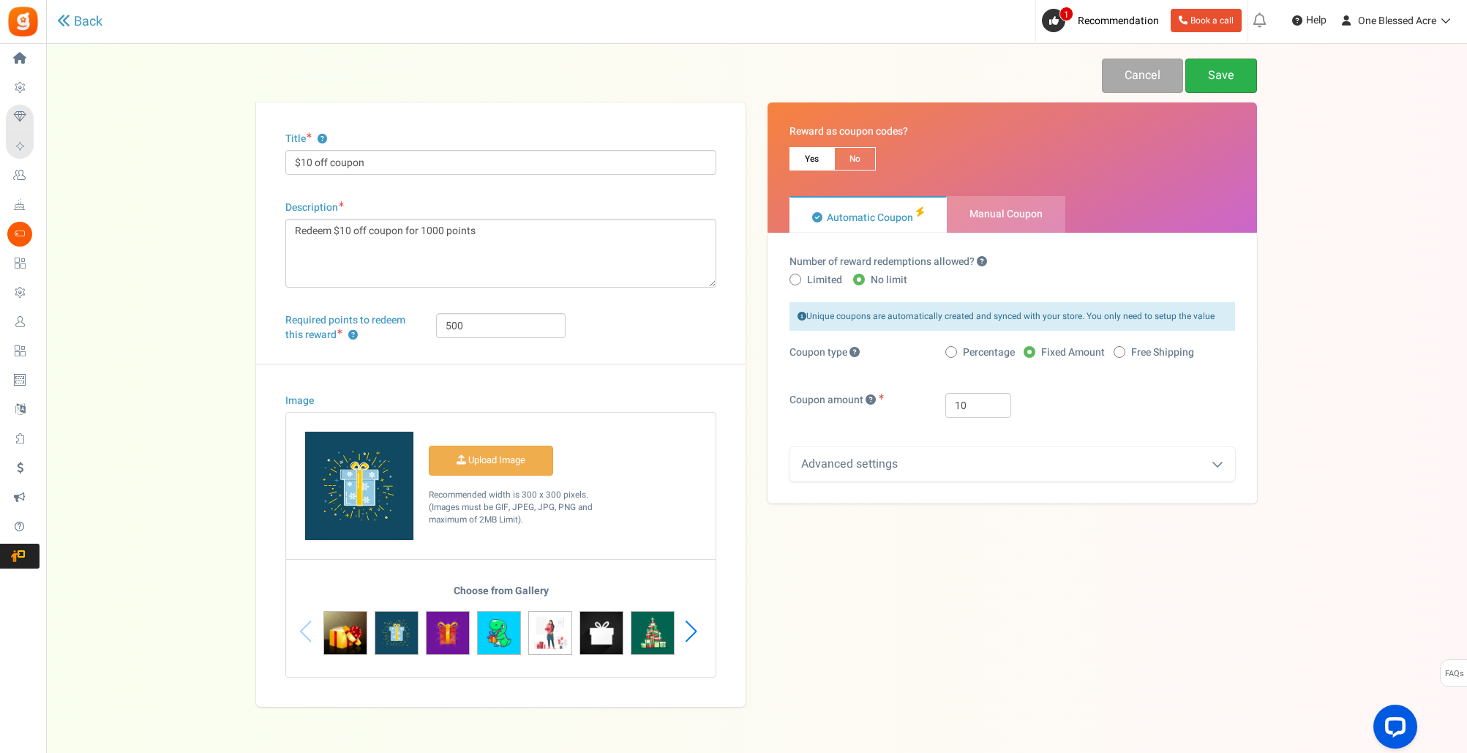
click at [1219, 77] on link "Save" at bounding box center [1221, 76] width 72 height 34
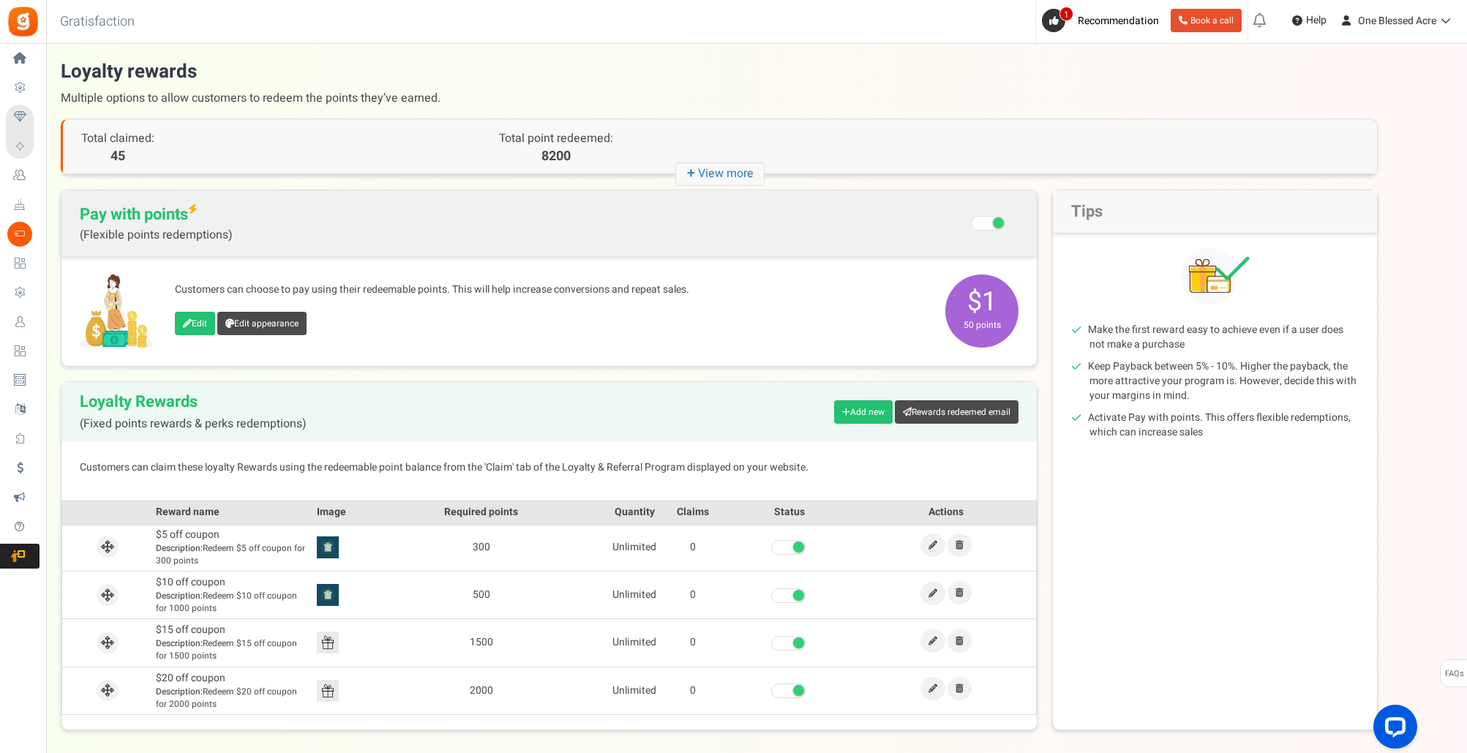
click at [1216, 119] on div "Under maintenance we will be back soon We apologize for any inconvenience. The …" at bounding box center [756, 387] width 1421 height 686
click at [934, 642] on icon at bounding box center [933, 641] width 9 height 9
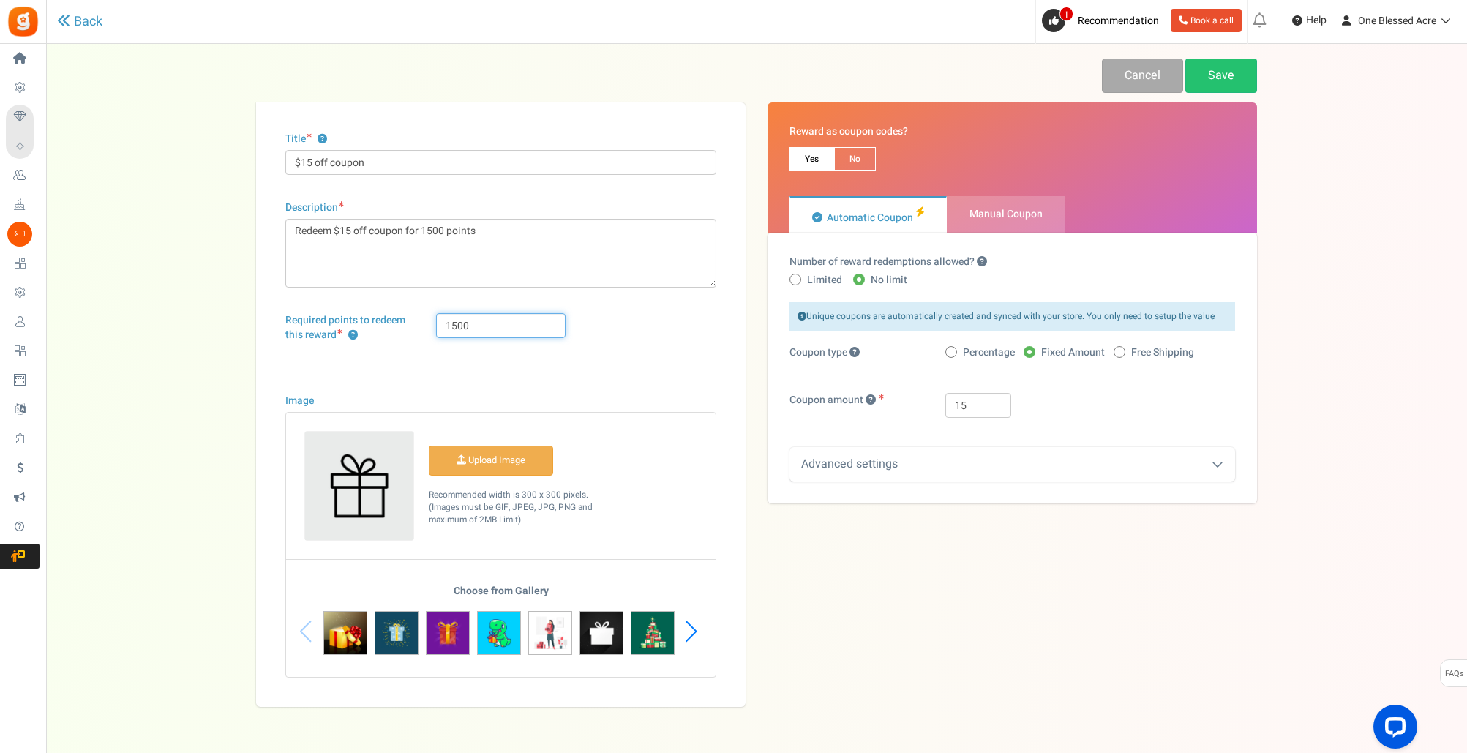
click at [474, 326] on input "1500" at bounding box center [500, 325] width 129 height 25
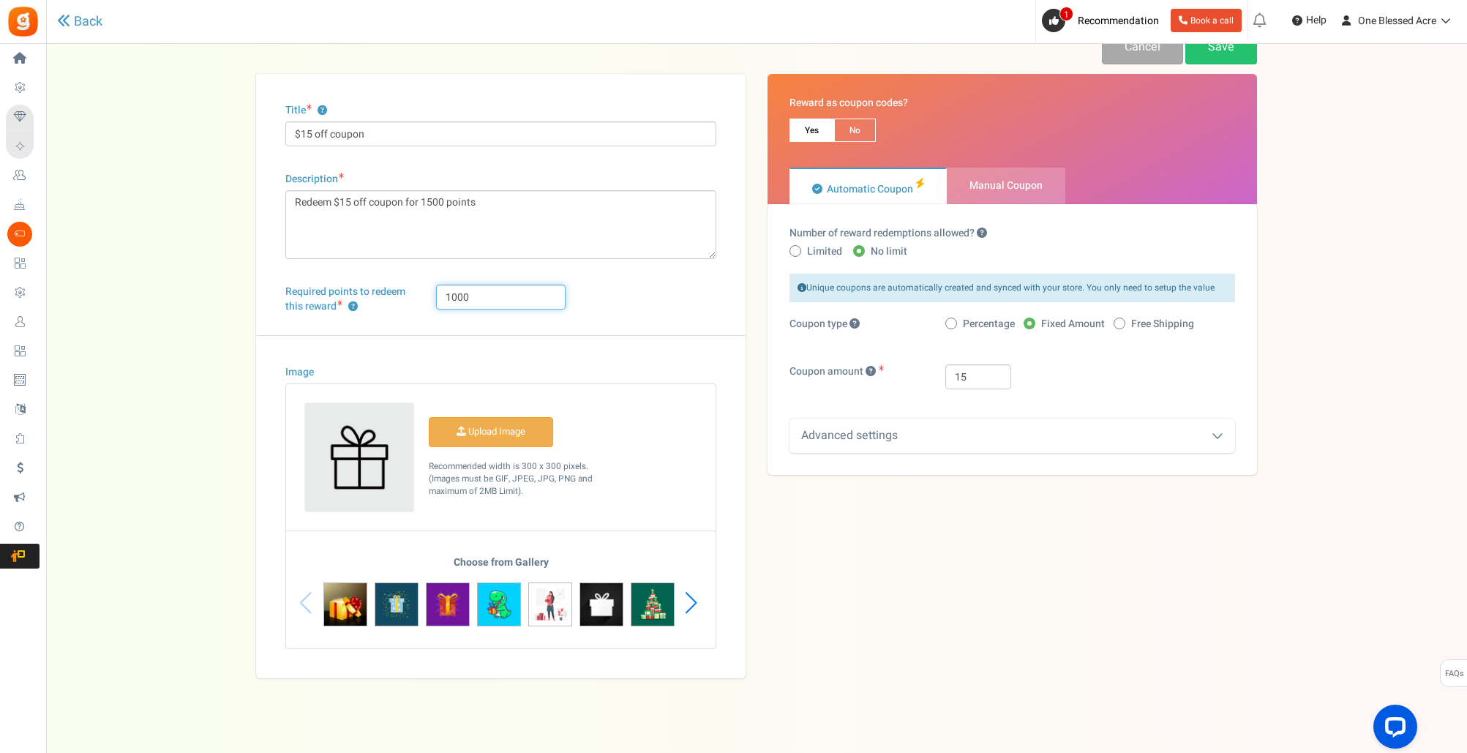
type input "1000"
click at [444, 205] on textarea "Redeem $15 off coupon for 1500 points" at bounding box center [500, 224] width 431 height 69
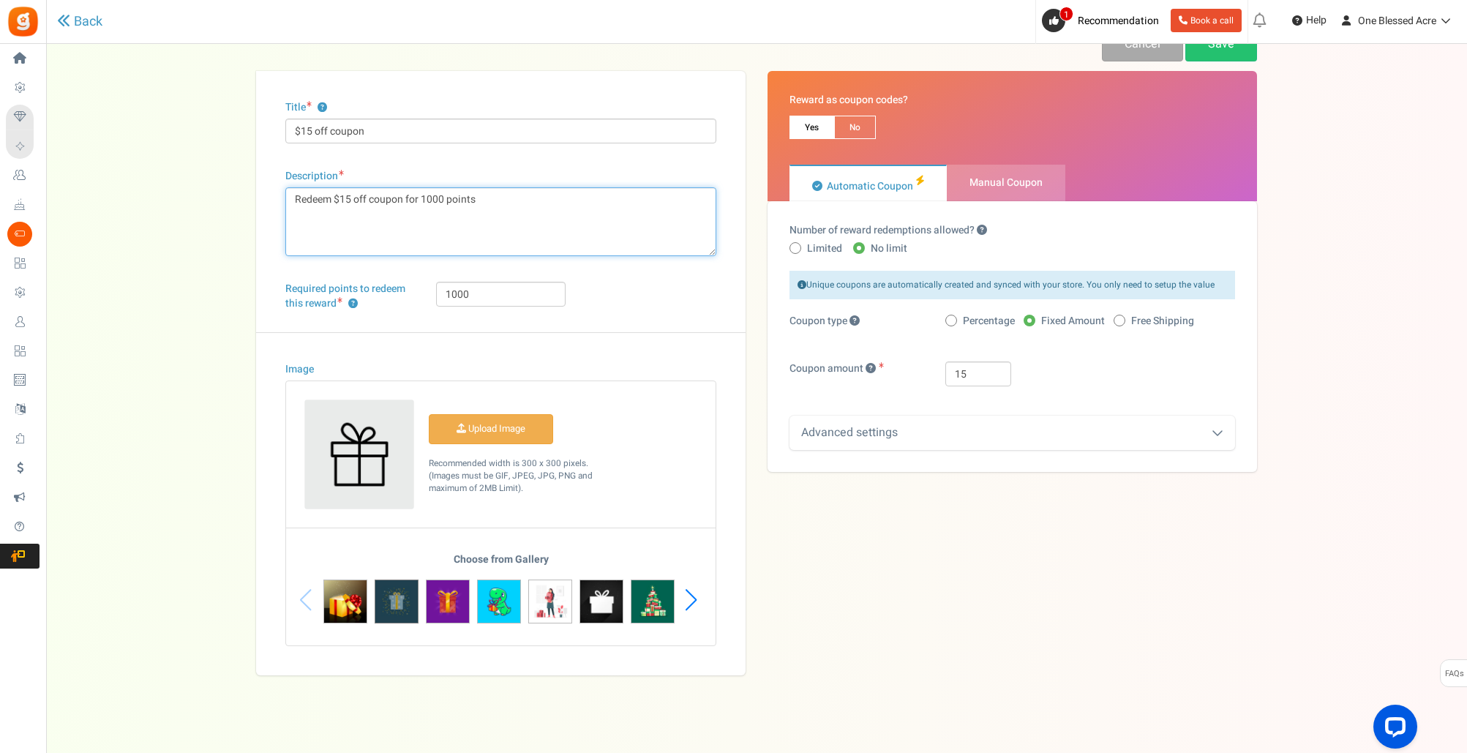
type textarea "Redeem $15 off coupon for 1000 points"
click at [396, 608] on img at bounding box center [397, 602] width 44 height 44
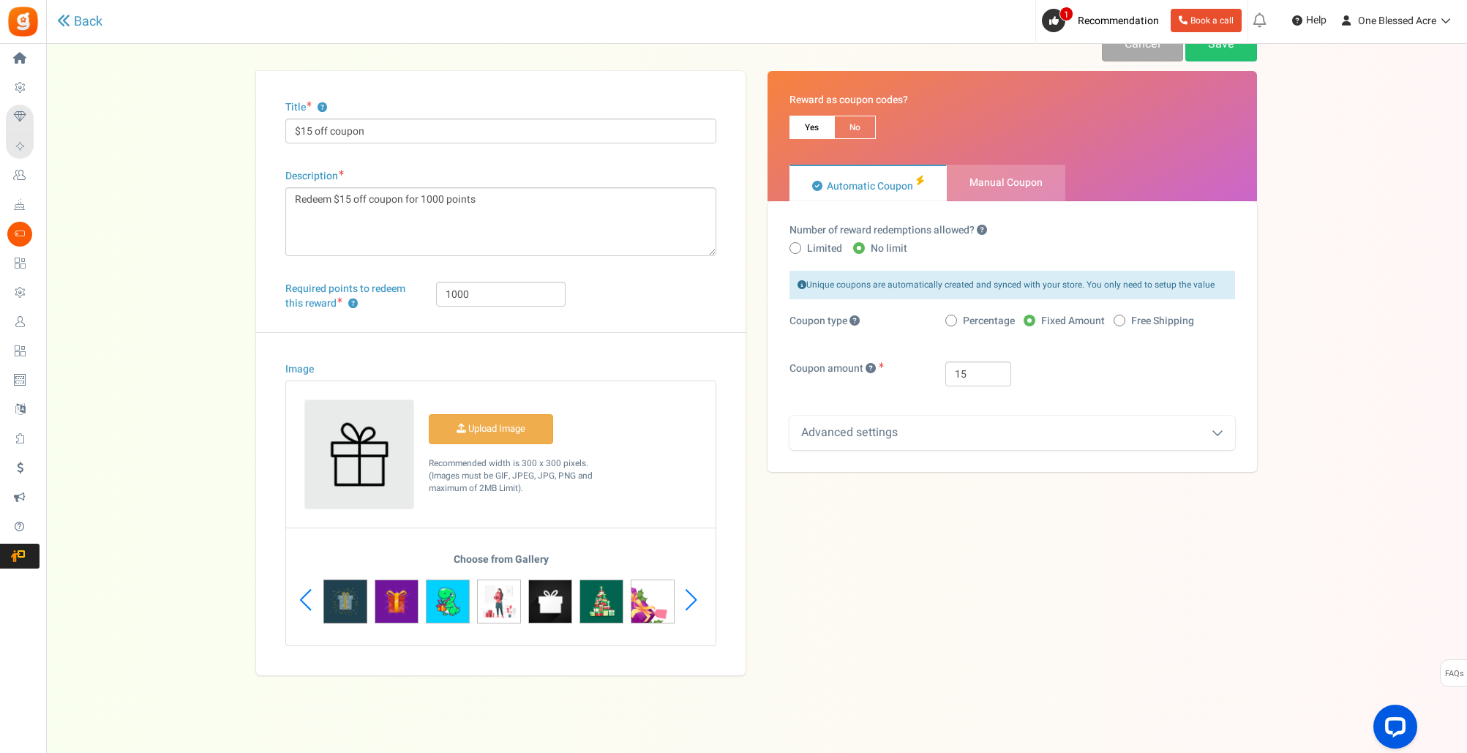
click at [343, 608] on img at bounding box center [345, 602] width 44 height 44
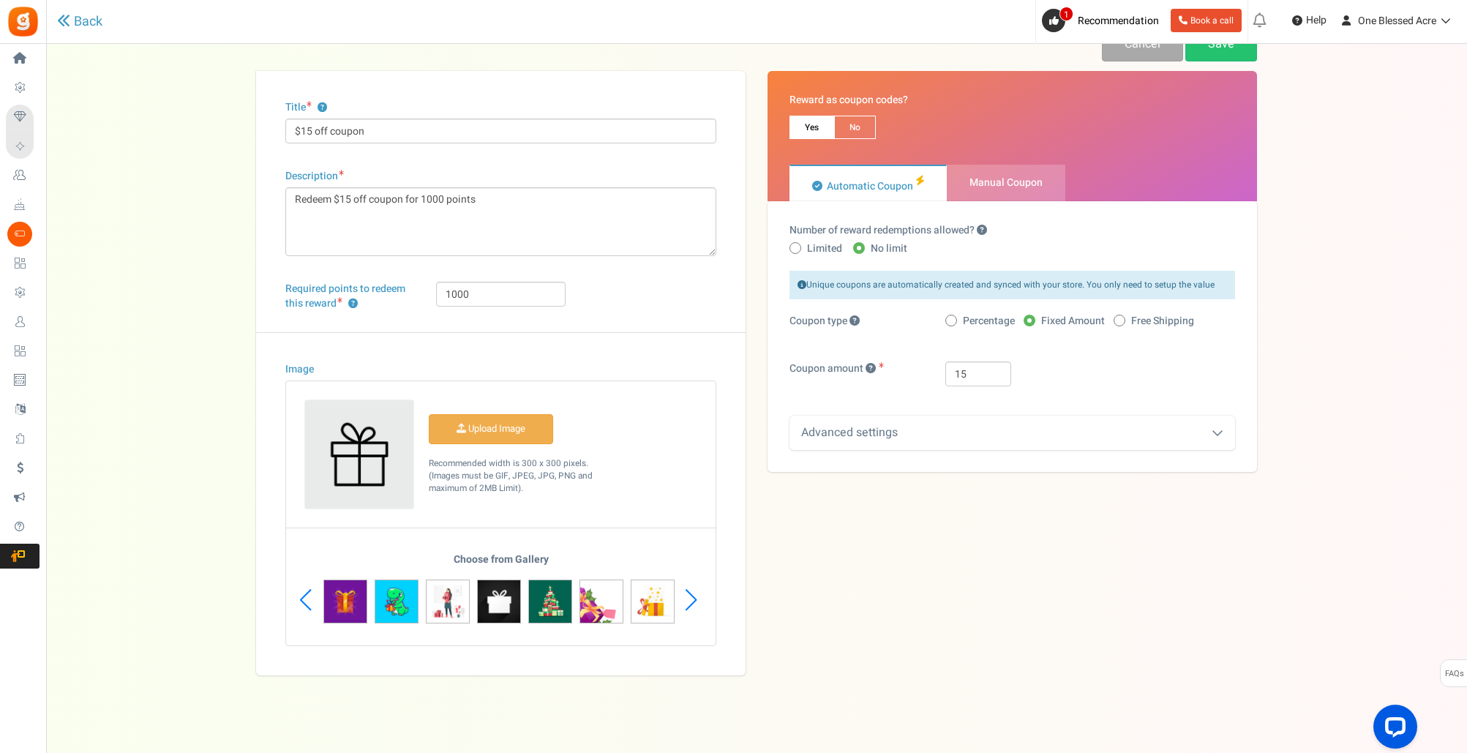
click at [304, 599] on div "Previous slide" at bounding box center [306, 600] width 20 height 44
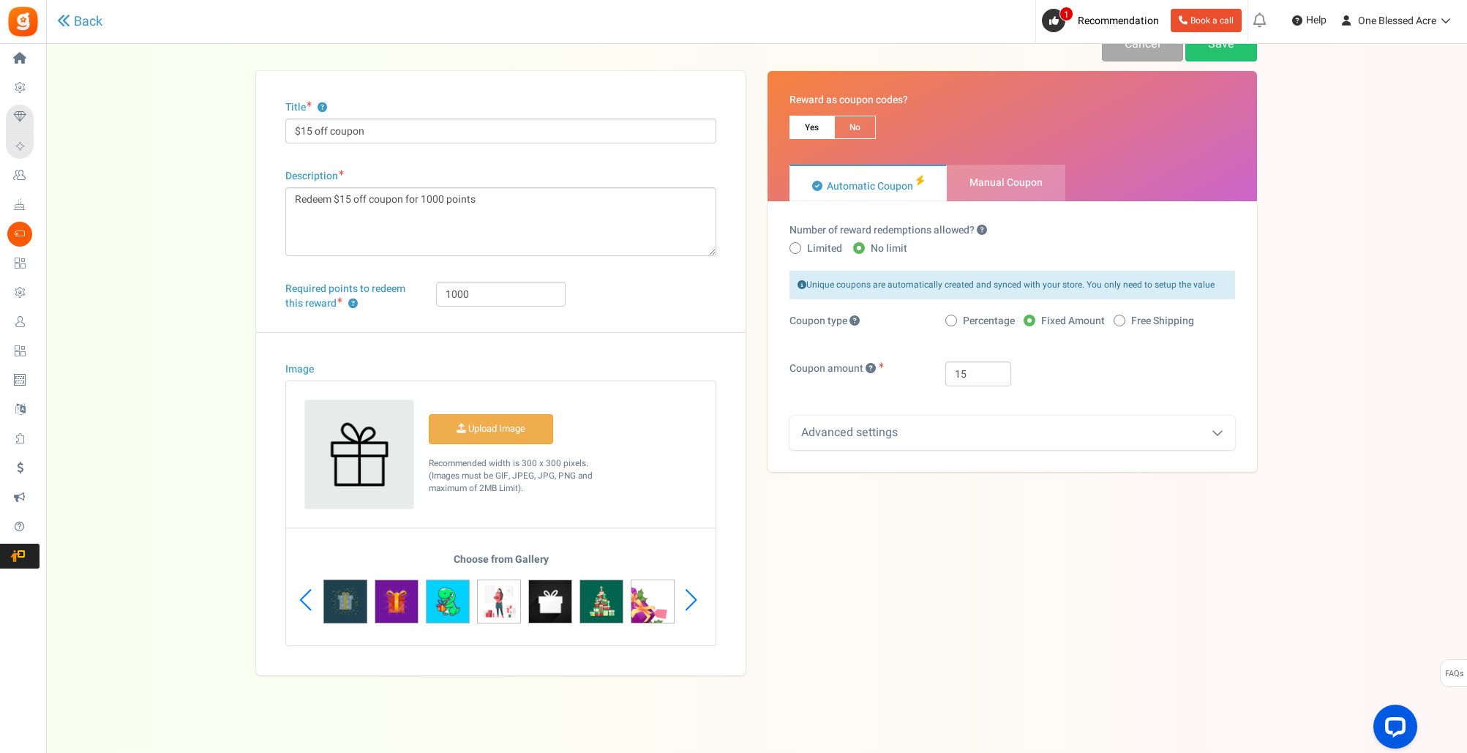
click at [342, 596] on img at bounding box center [345, 602] width 44 height 44
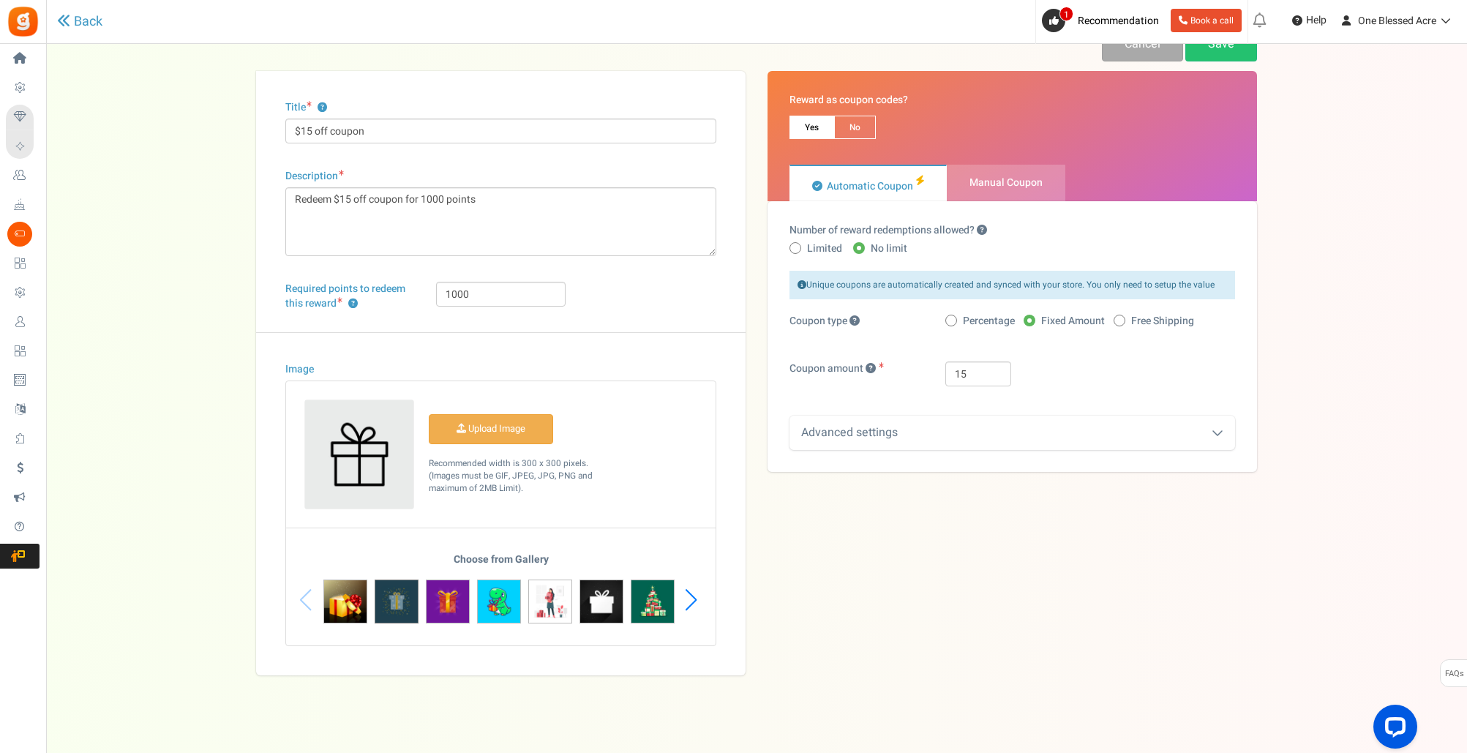
click at [404, 598] on img at bounding box center [397, 602] width 44 height 44
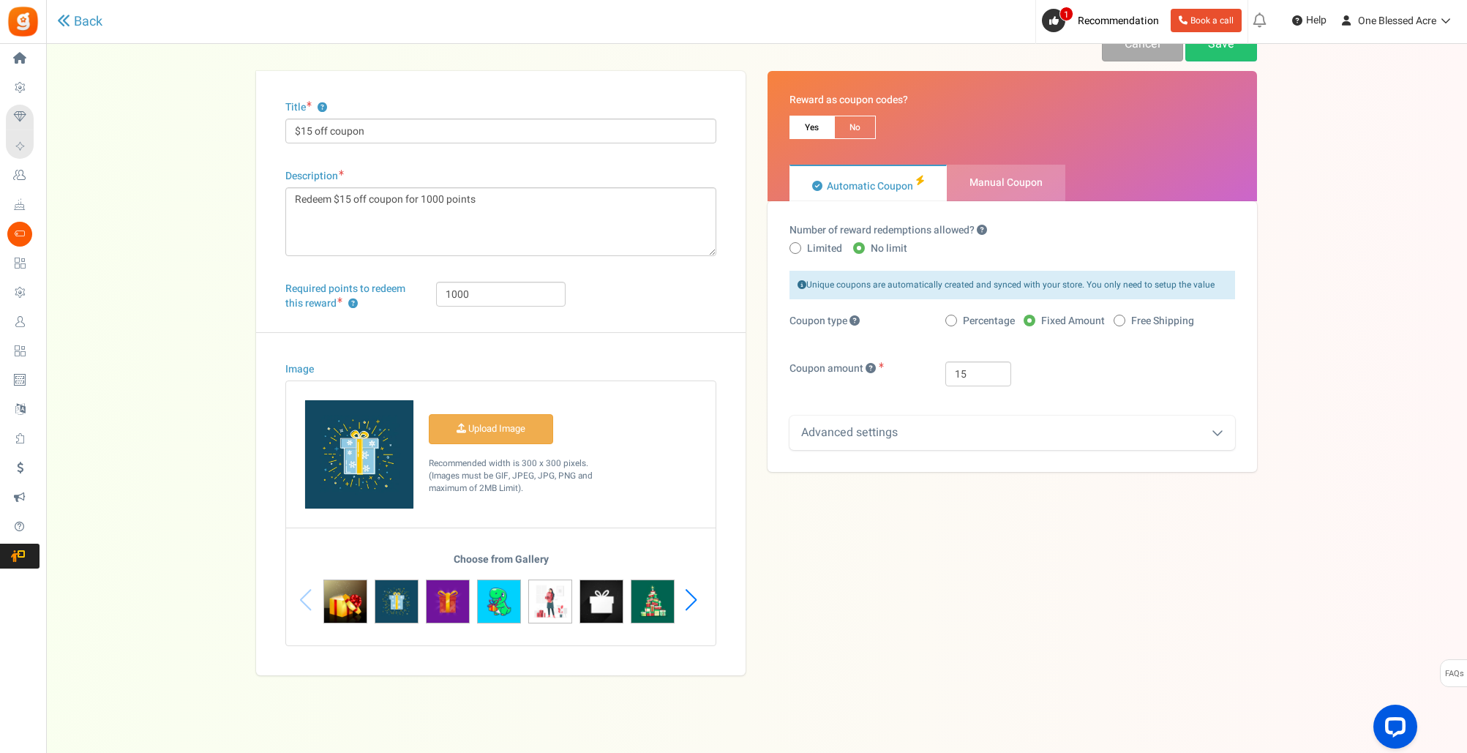
scroll to position [0, 0]
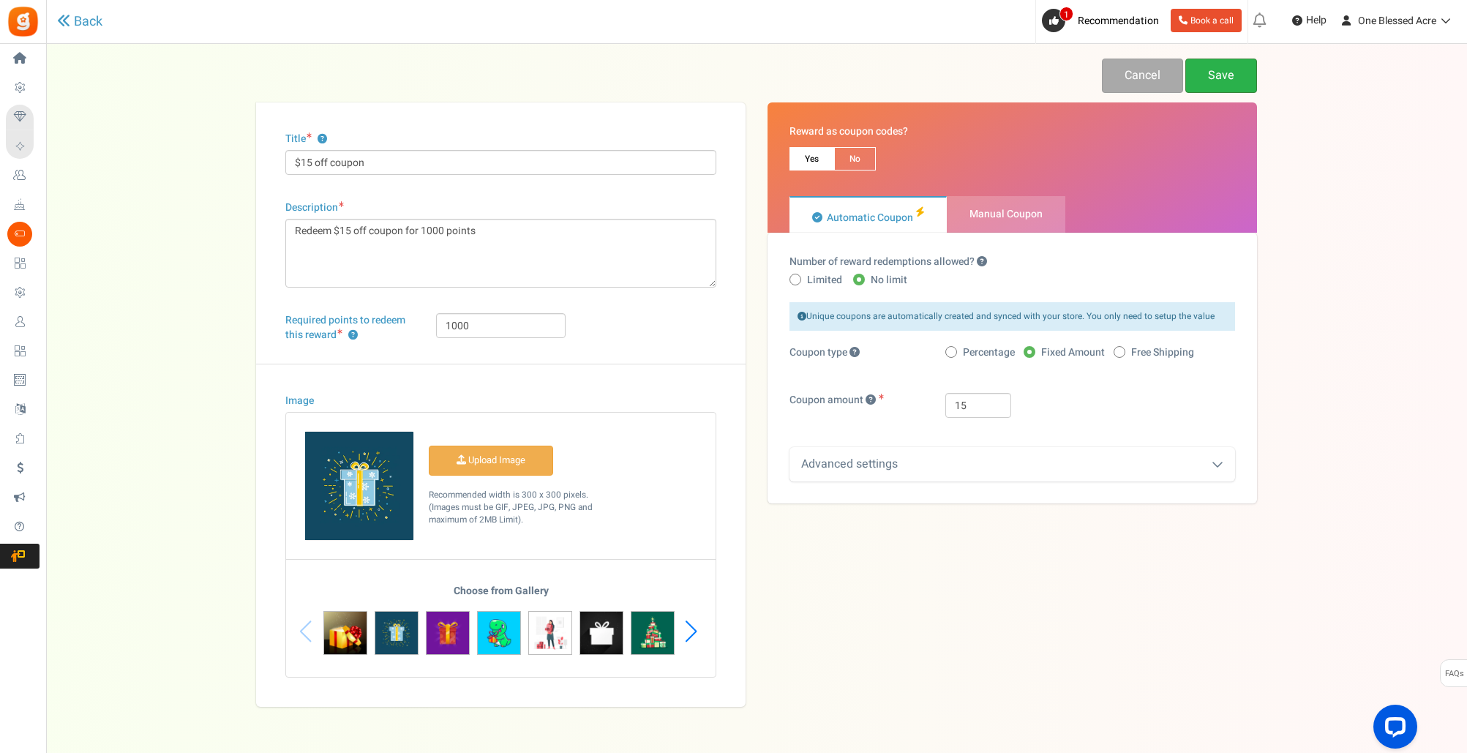
click at [1216, 77] on link "Save" at bounding box center [1221, 76] width 72 height 34
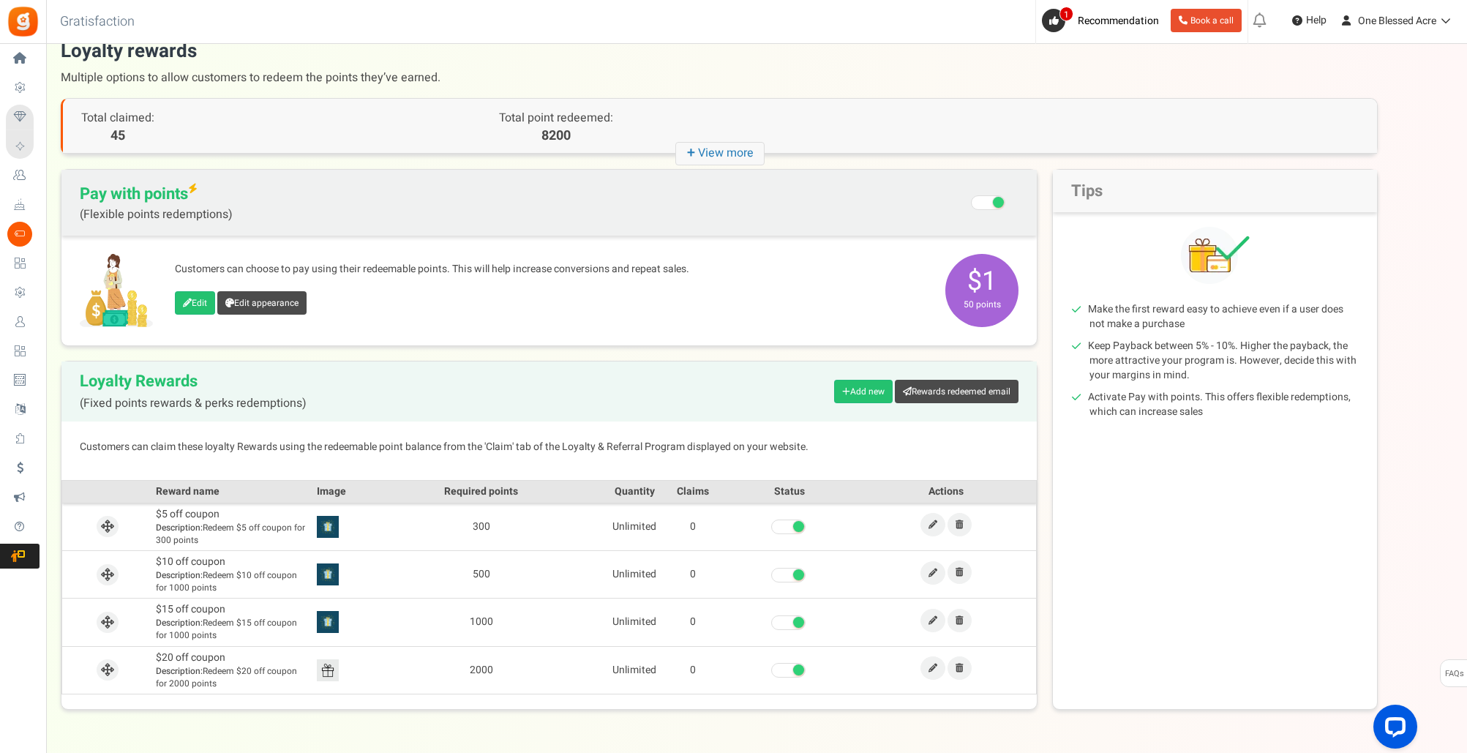
scroll to position [22, 0]
click at [932, 571] on icon at bounding box center [933, 571] width 9 height 9
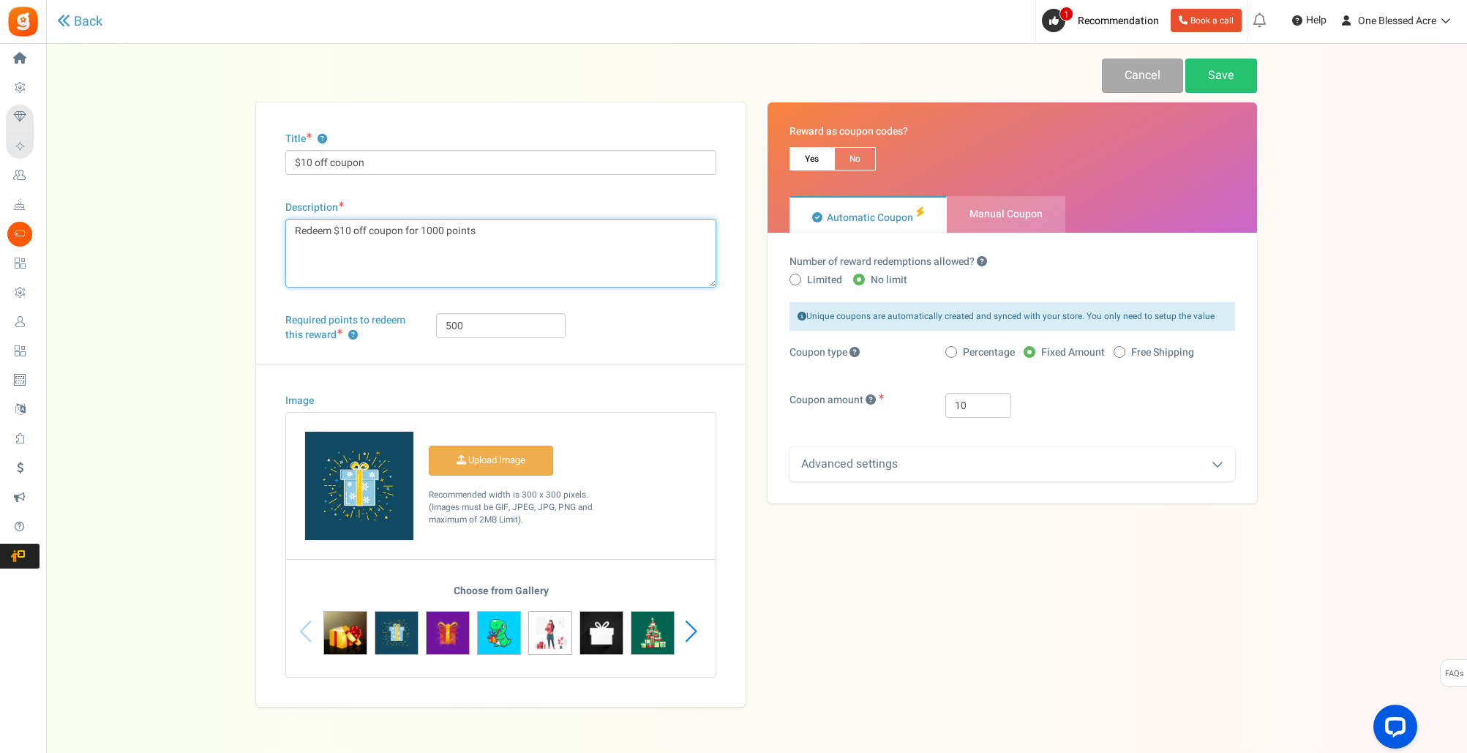
drag, startPoint x: 443, startPoint y: 230, endPoint x: 484, endPoint y: 305, distance: 85.8
click at [443, 230] on textarea "Redeem $10 off coupon for 1000 points" at bounding box center [500, 253] width 431 height 69
type textarea "Redeem $10 off coupon for 500 points"
click at [1225, 74] on link "Save" at bounding box center [1221, 76] width 72 height 34
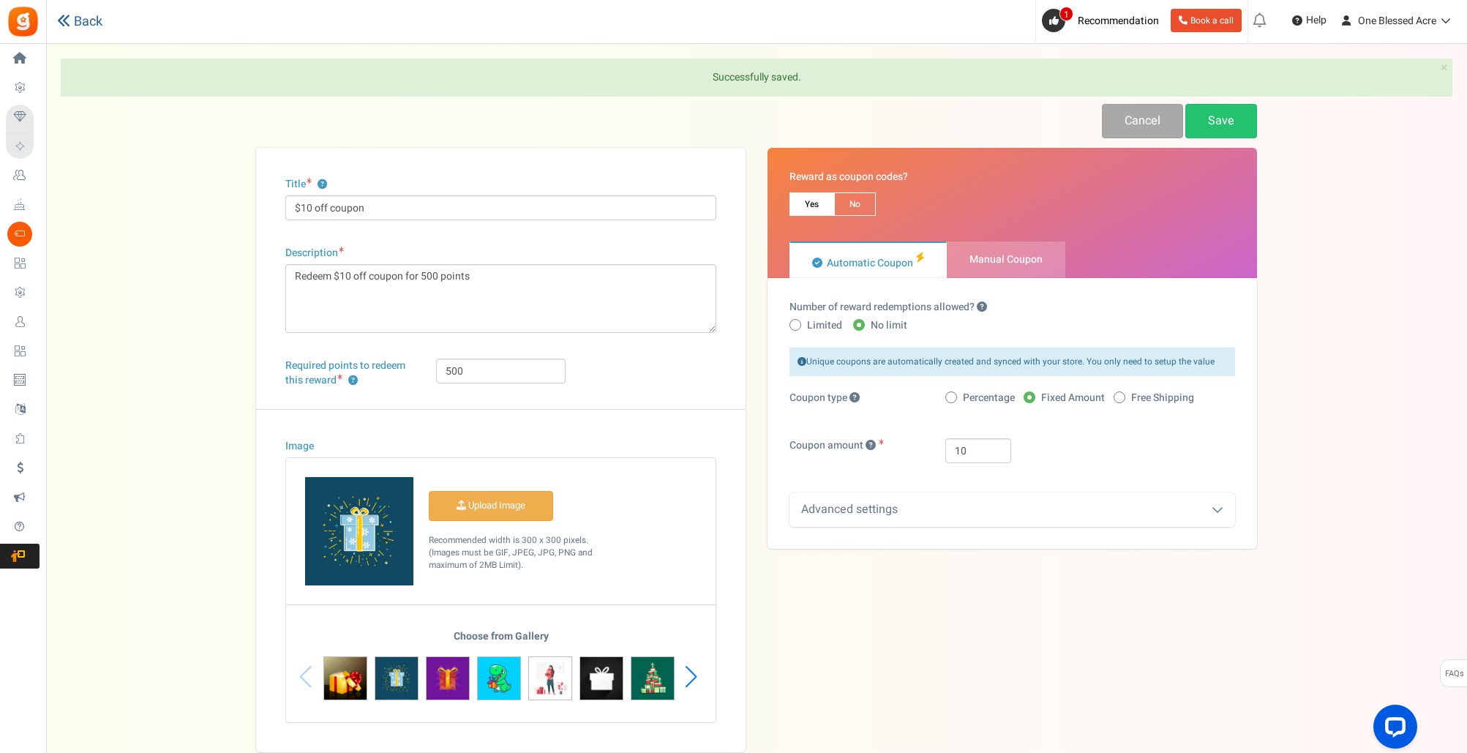
click at [0, 0] on div at bounding box center [0, 0] width 0 height 0
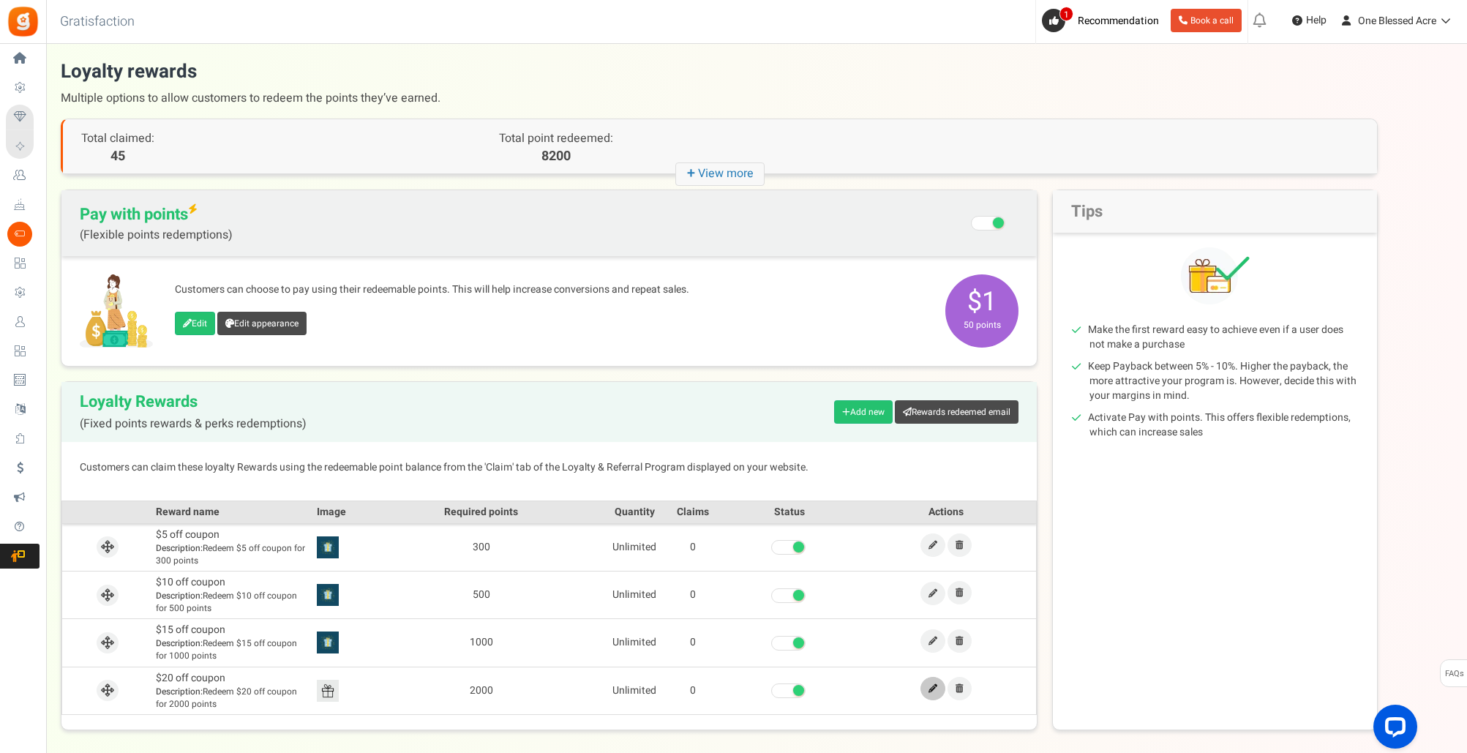
click at [935, 689] on icon at bounding box center [933, 688] width 9 height 9
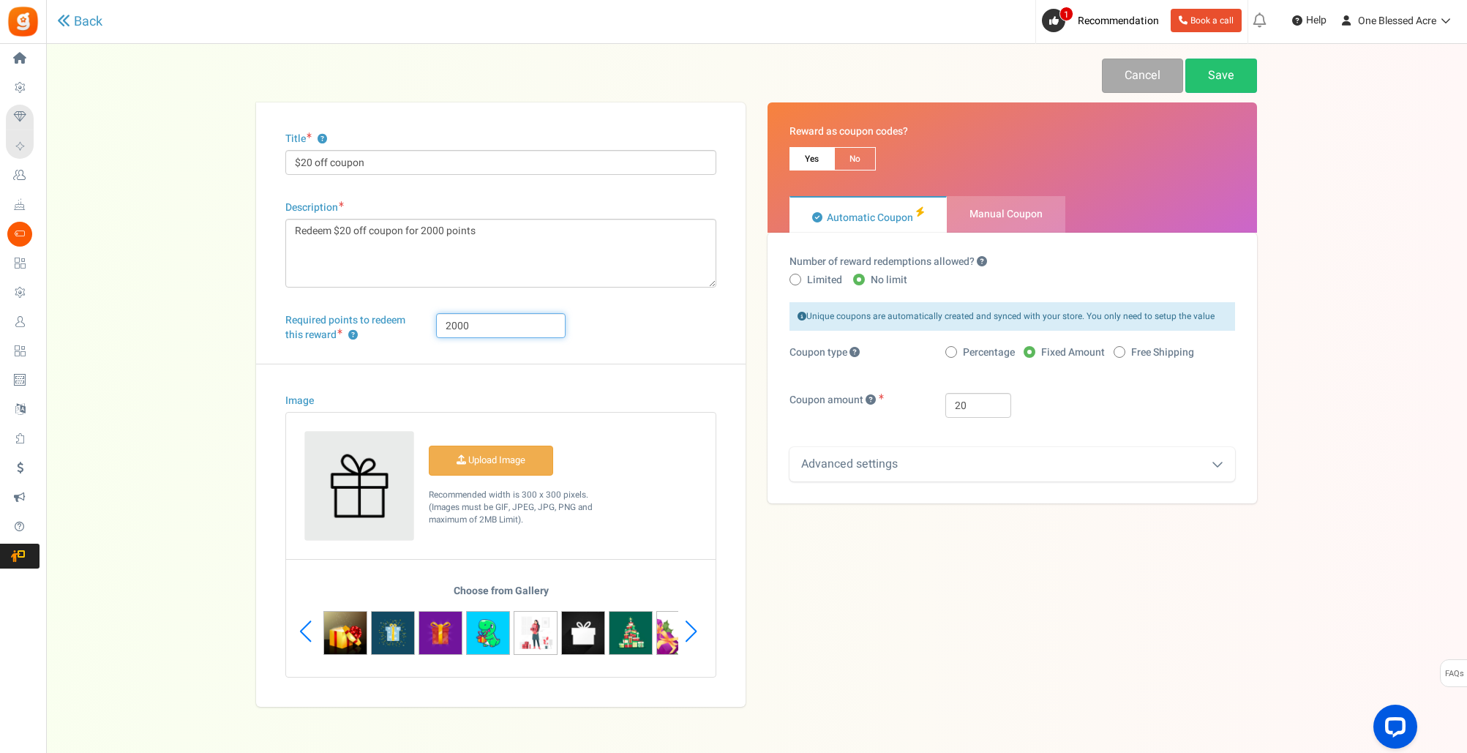
click at [473, 326] on input "2000" at bounding box center [500, 325] width 129 height 25
type input "2"
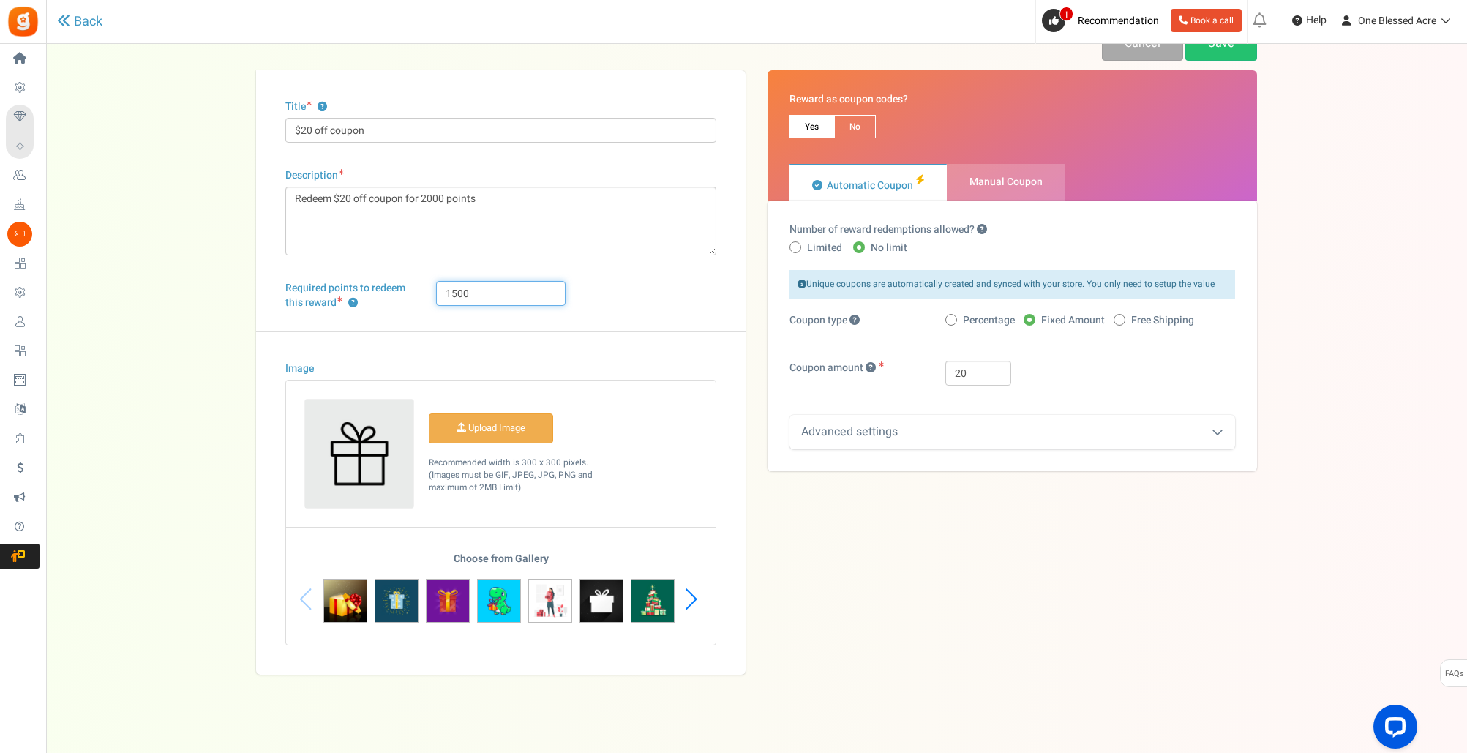
scroll to position [42, 0]
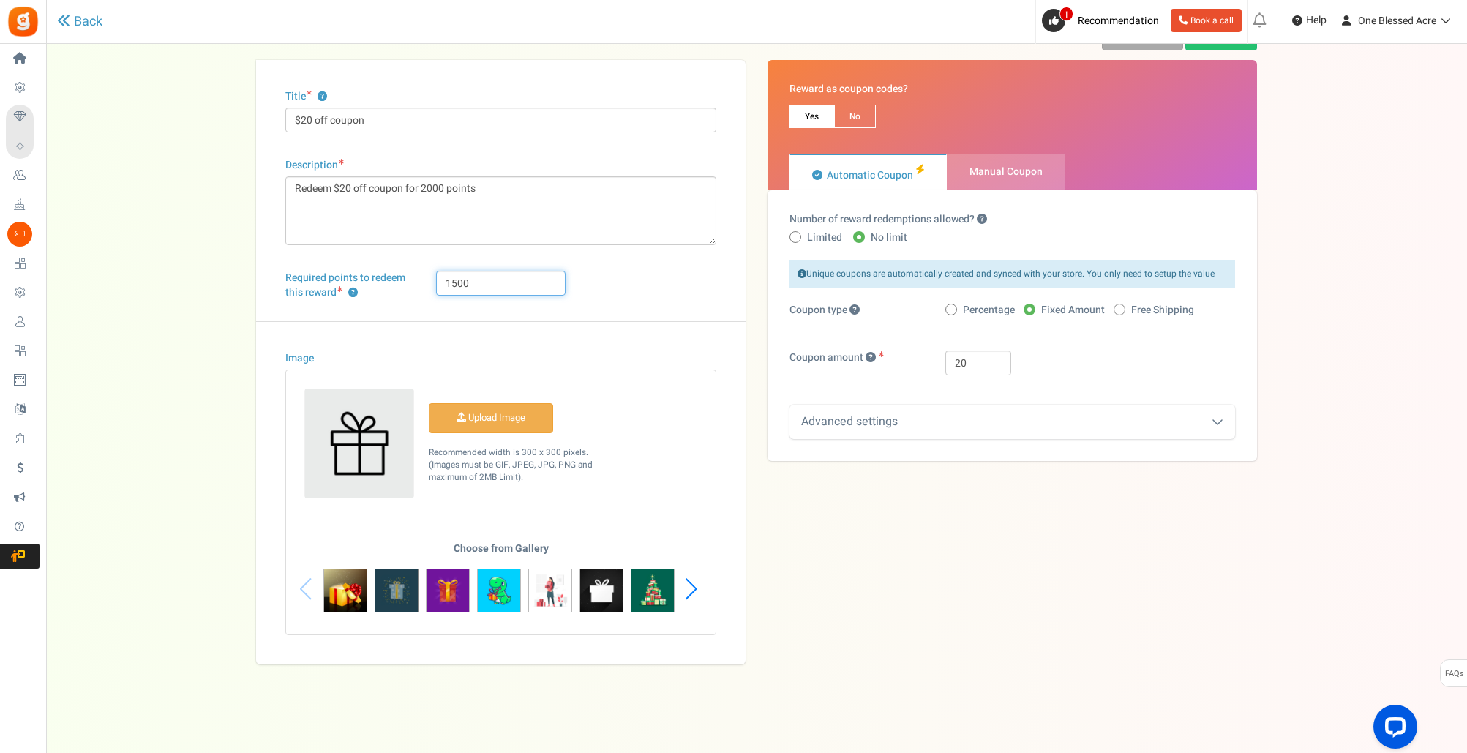
type input "1500"
click at [389, 599] on img at bounding box center [397, 591] width 44 height 44
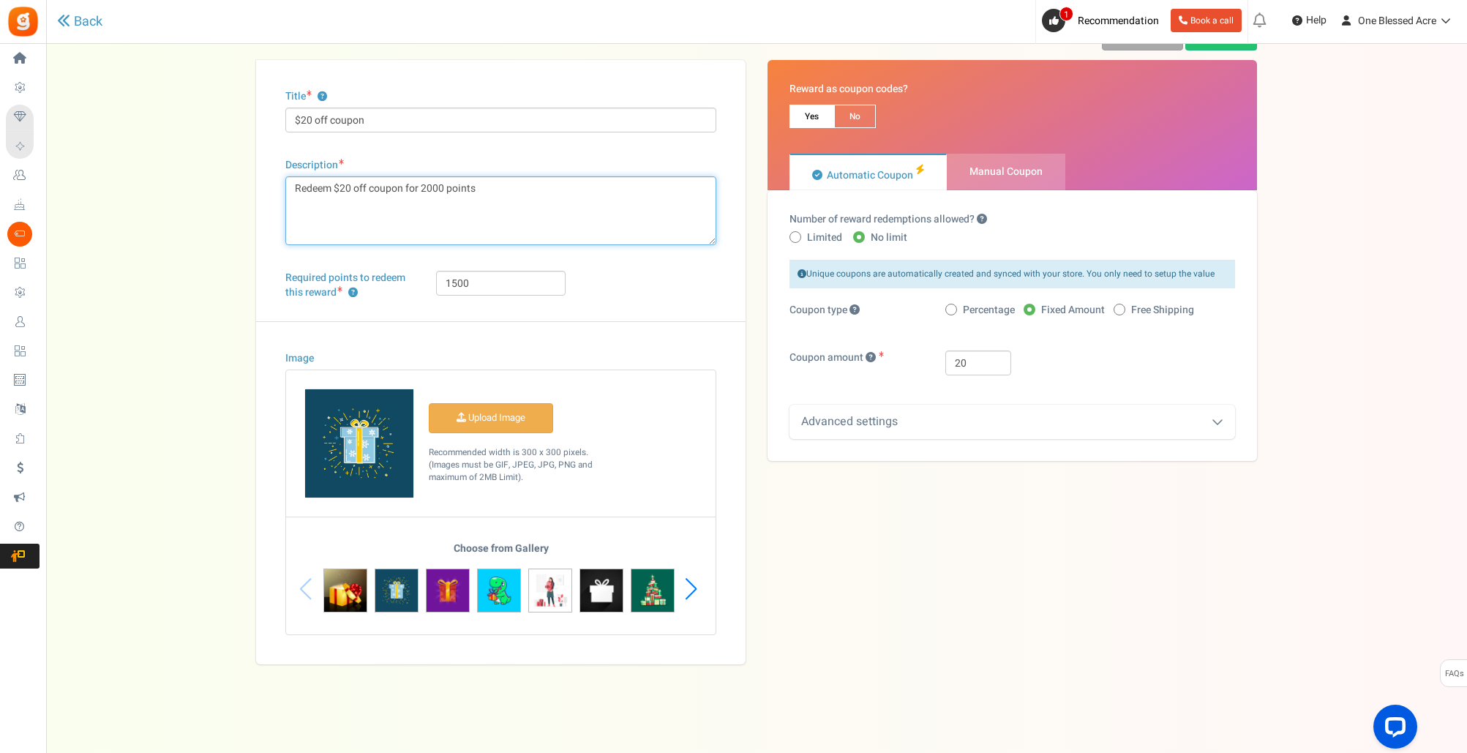
drag, startPoint x: 446, startPoint y: 189, endPoint x: 465, endPoint y: 223, distance: 39.3
click at [446, 190] on textarea "Redeem $20 off coupon for 2000 points" at bounding box center [500, 210] width 431 height 69
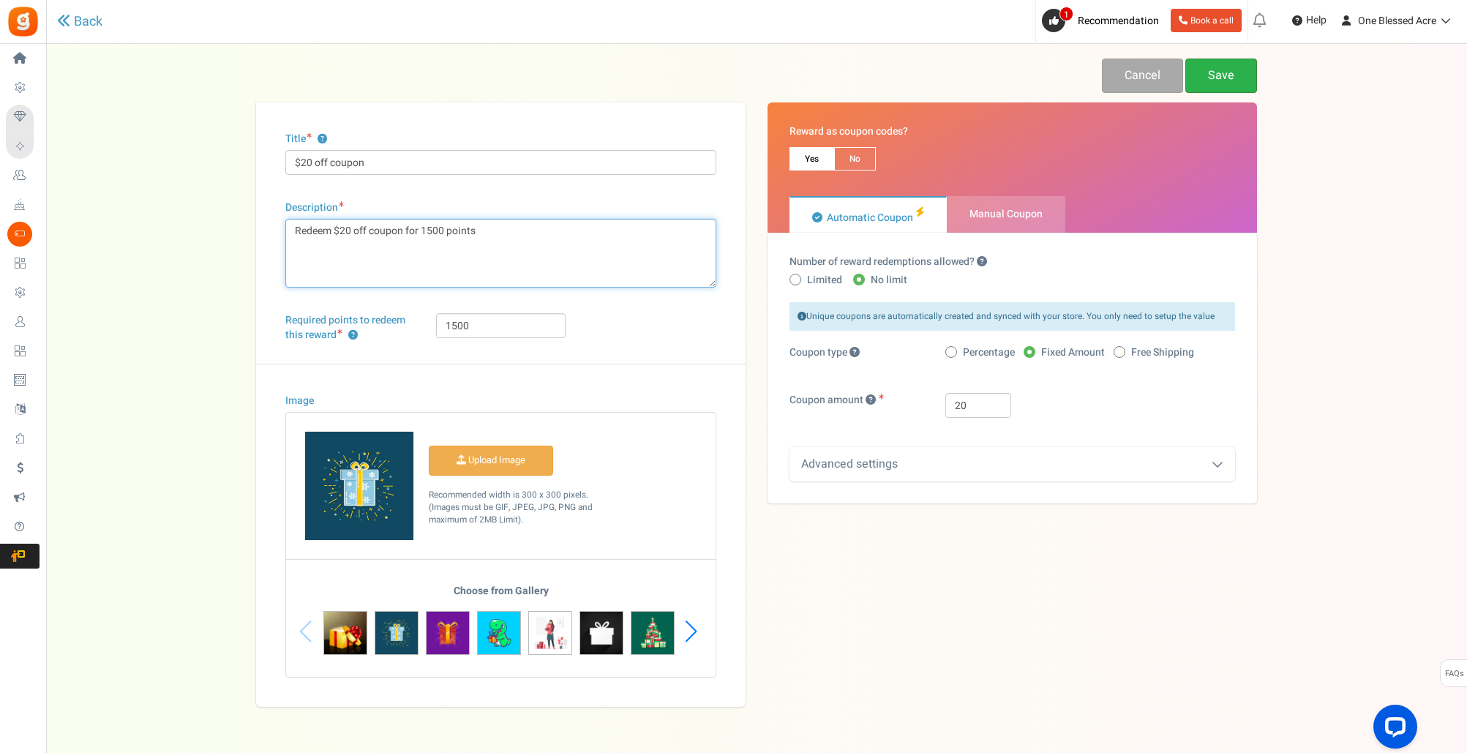
type textarea "Redeem $20 off coupon for 1500 points"
click at [1219, 70] on link "Save" at bounding box center [1221, 76] width 72 height 34
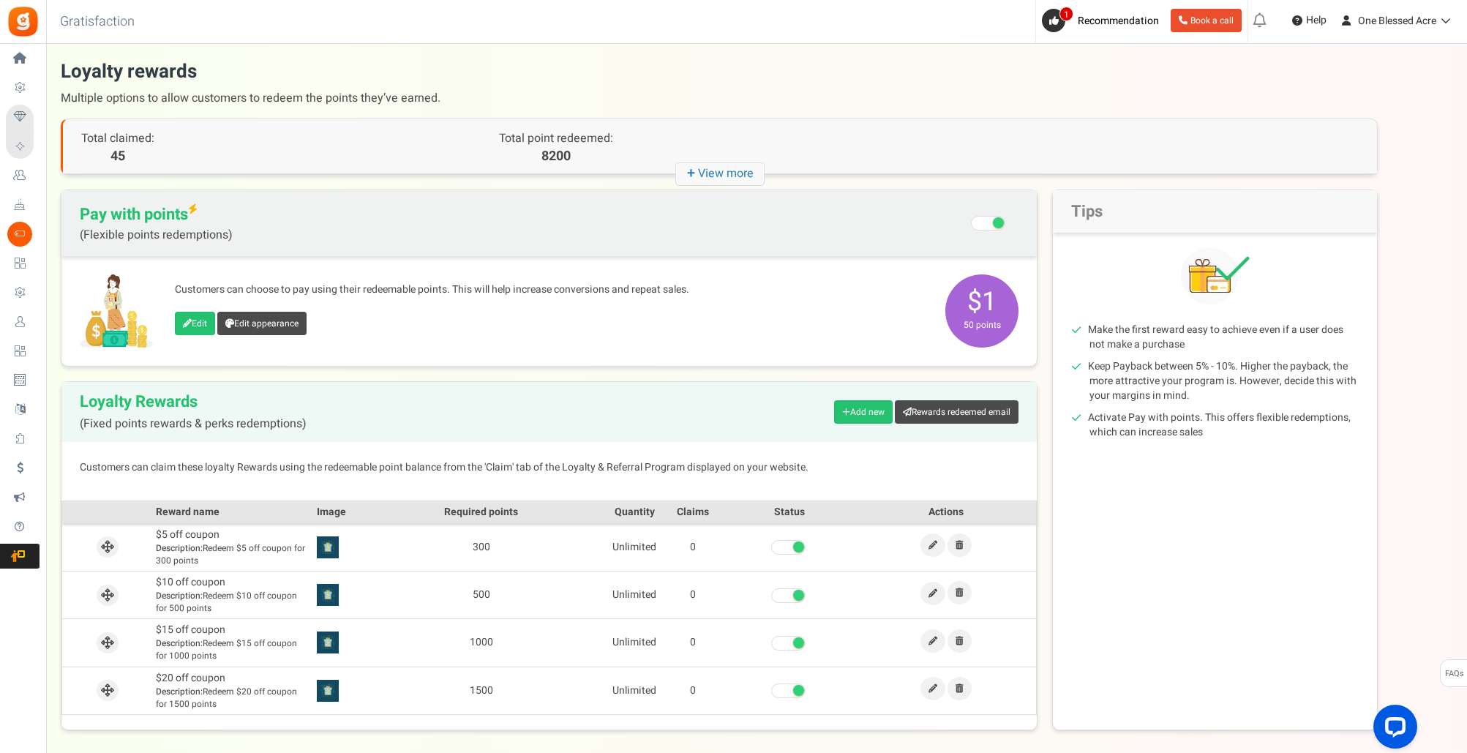
click at [75, 20] on h3 "Gratisfaction" at bounding box center [97, 21] width 107 height 29
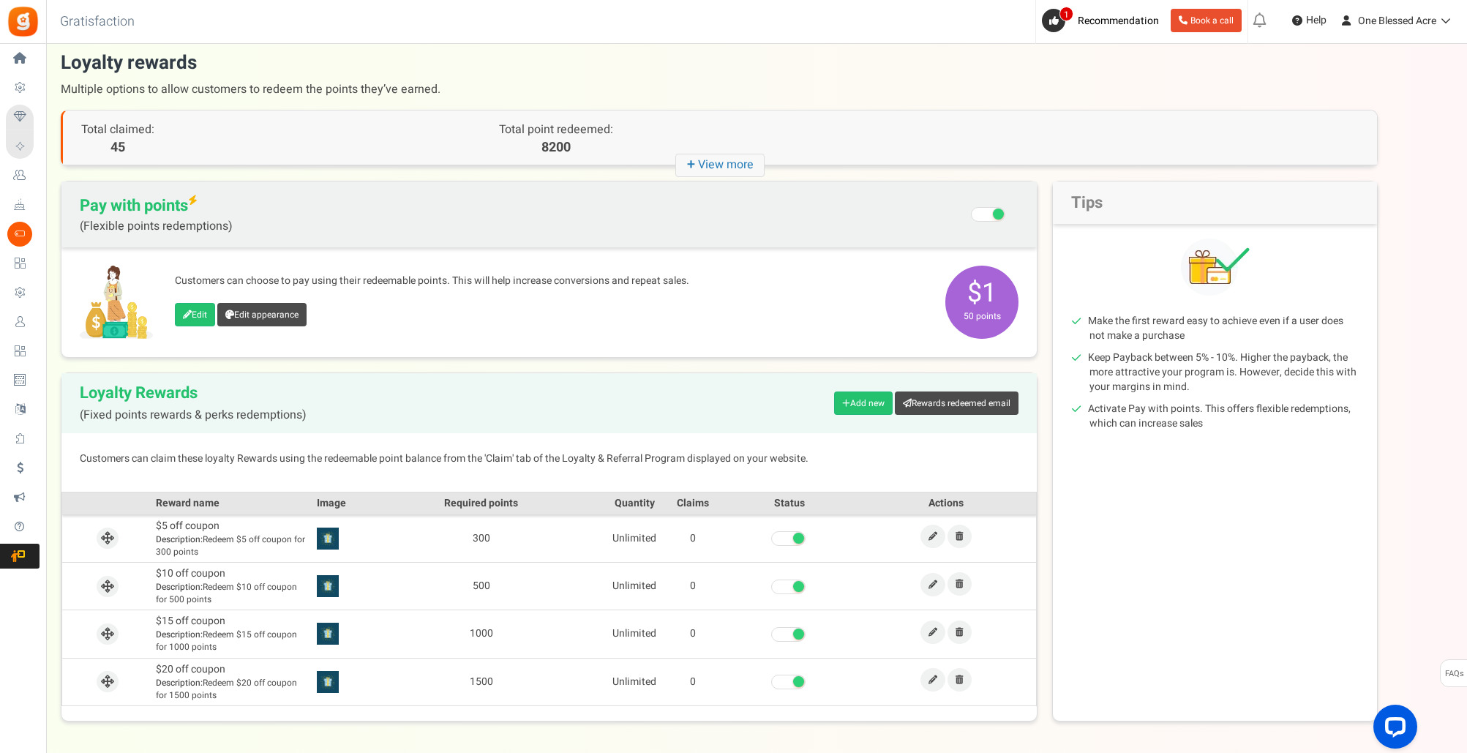
scroll to position [15, 0]
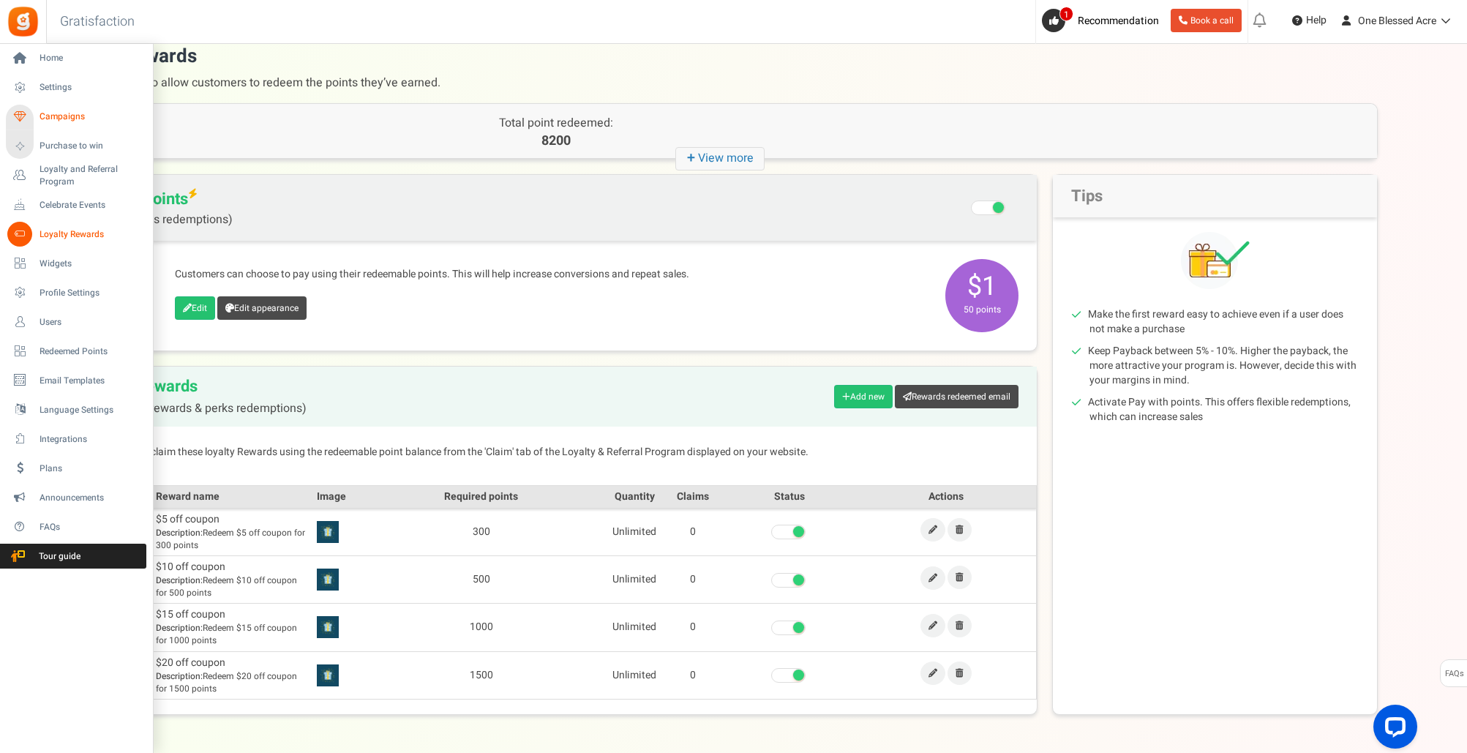
click at [59, 116] on span "Campaigns" at bounding box center [91, 116] width 102 height 12
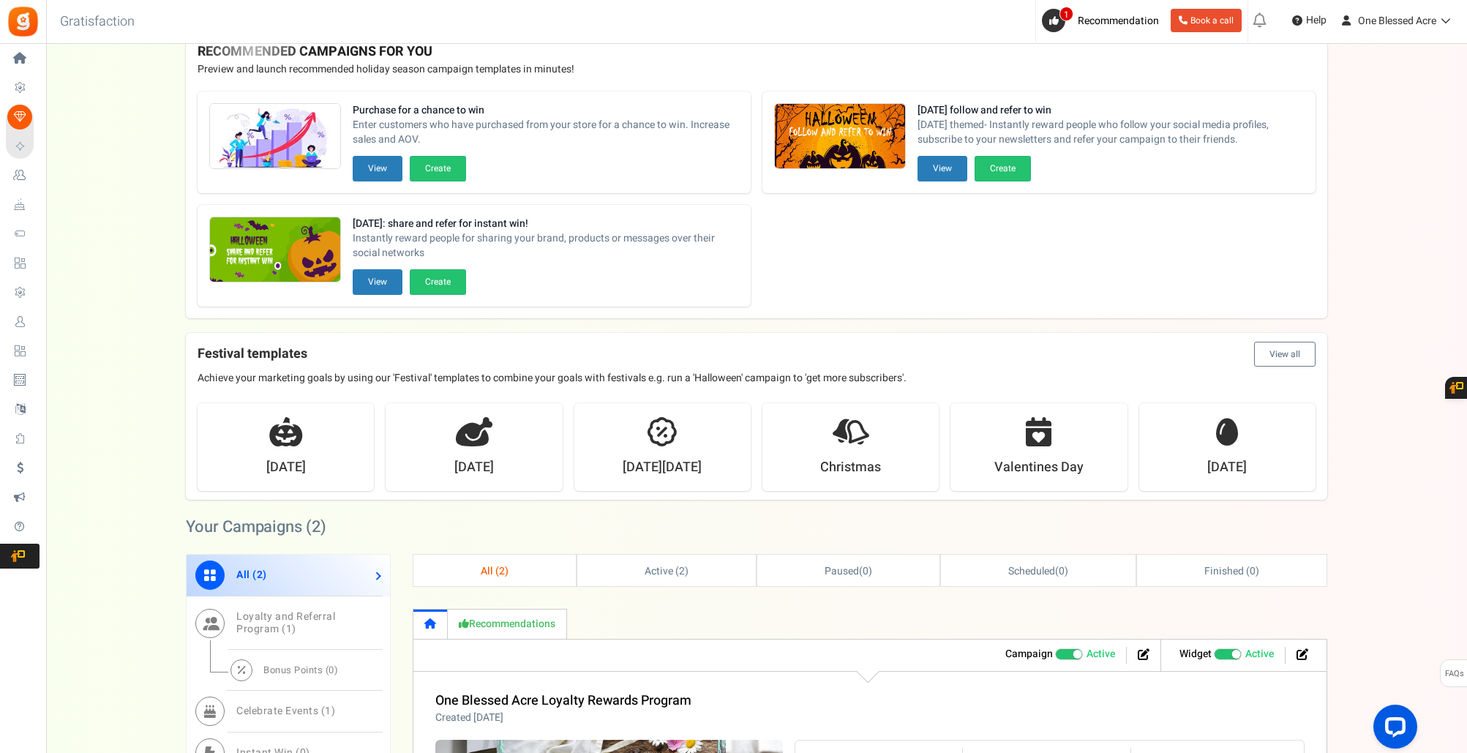
scroll to position [78, 0]
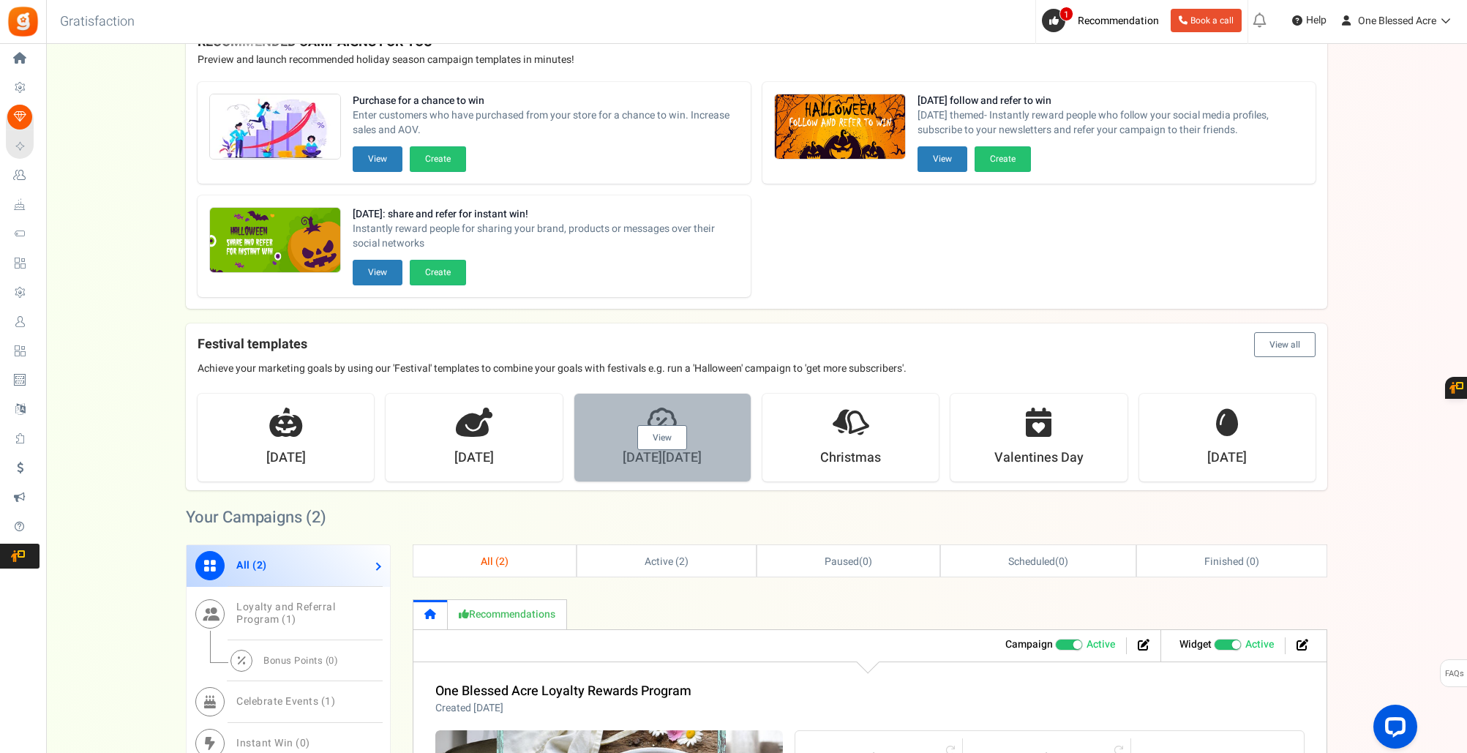
click at [664, 436] on link "View" at bounding box center [662, 437] width 50 height 25
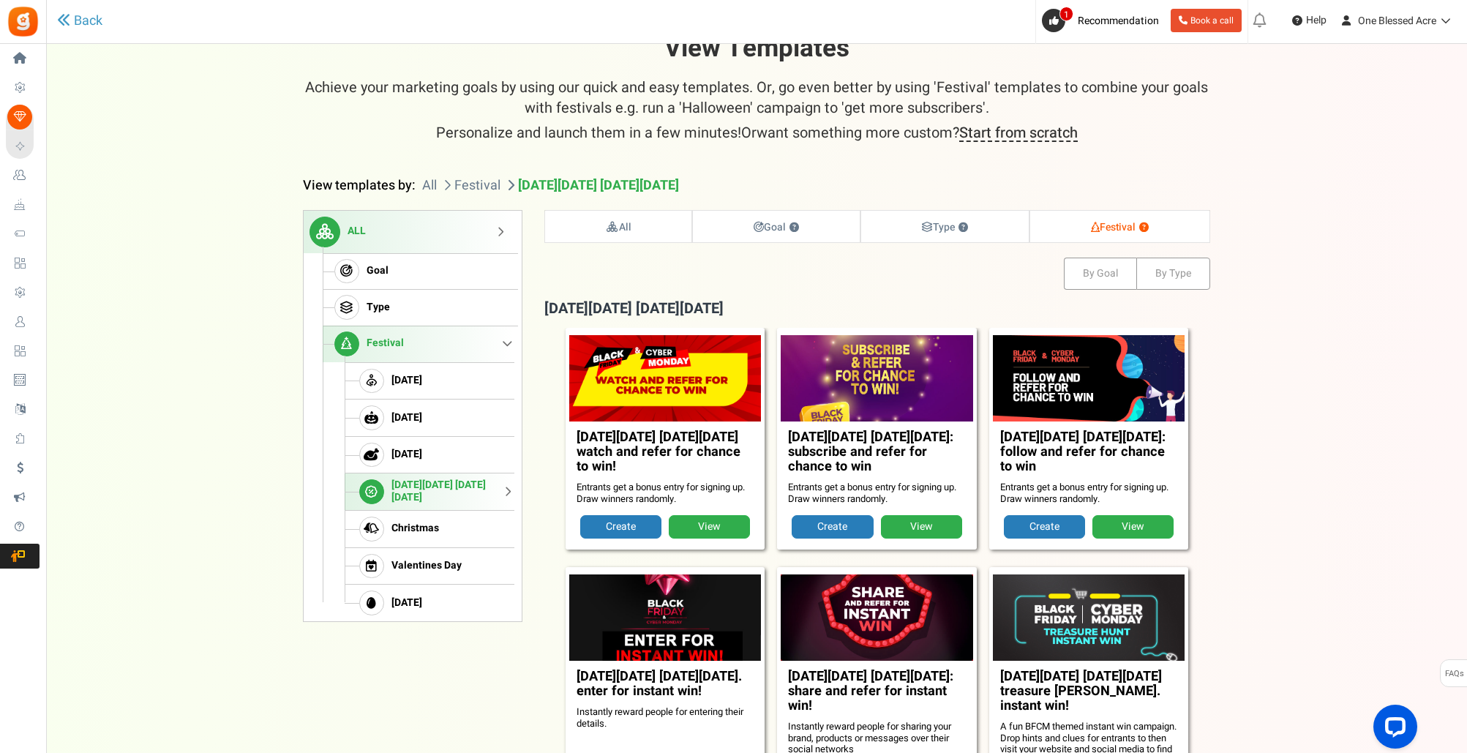
scroll to position [26, 0]
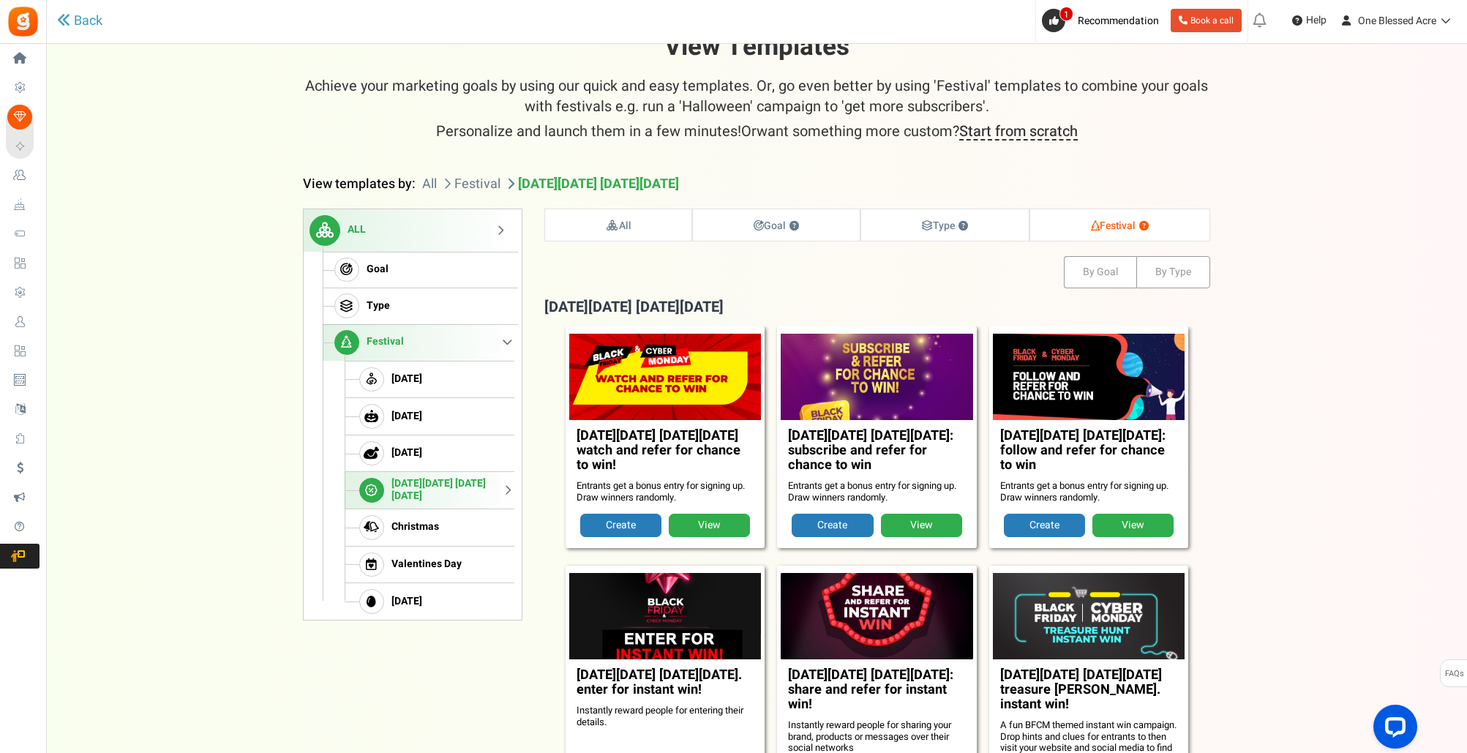
click at [922, 523] on link "View" at bounding box center [921, 525] width 81 height 23
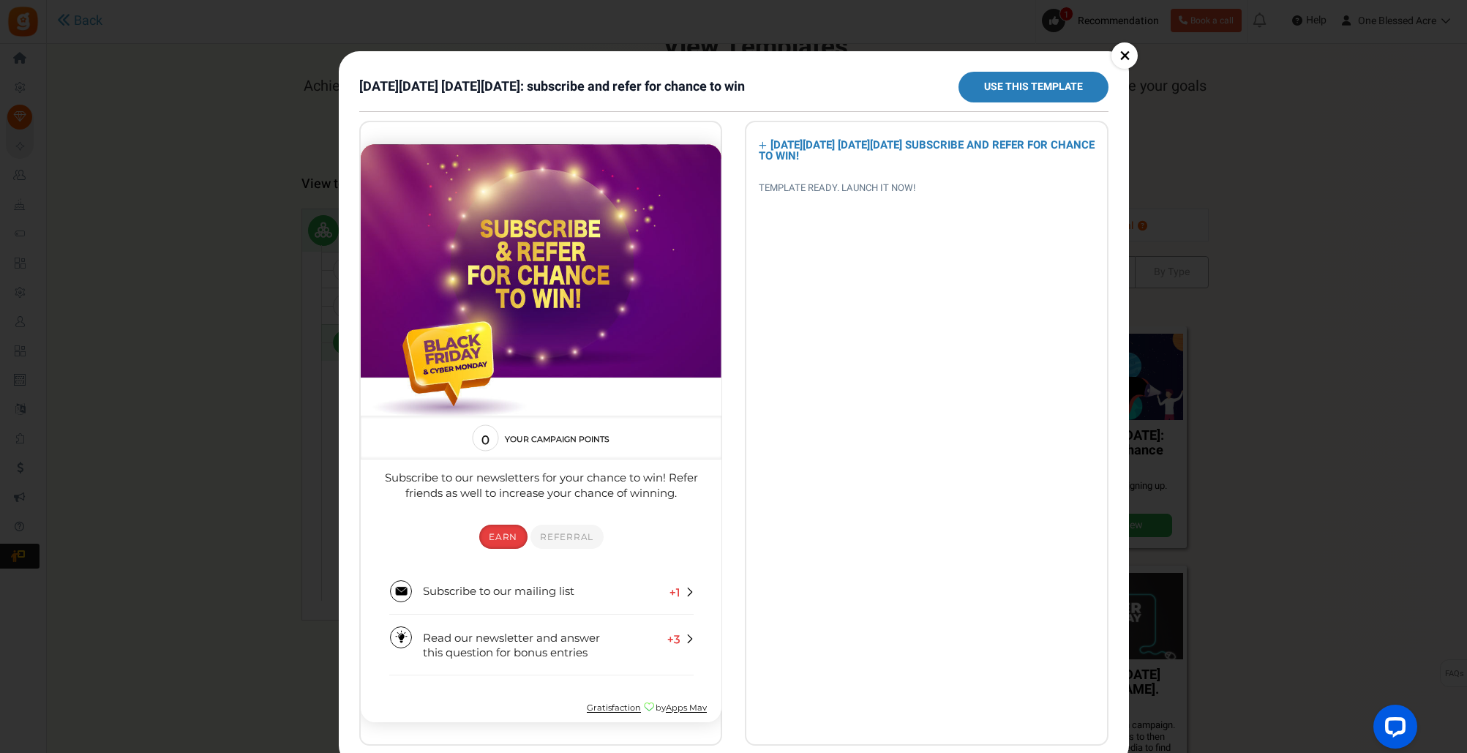
scroll to position [30, 0]
click at [1122, 53] on link "×" at bounding box center [1125, 55] width 26 height 26
